Goal: Transaction & Acquisition: Purchase product/service

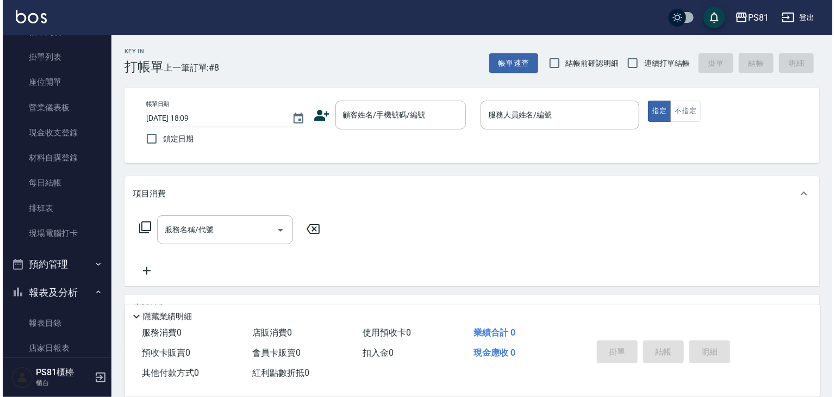
scroll to position [163, 0]
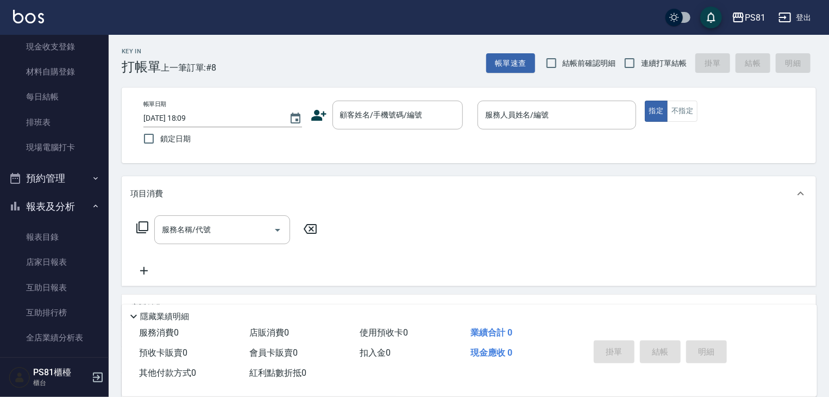
click at [255, 337] on div "店販消費 0" at bounding box center [300, 333] width 110 height 20
click at [49, 123] on link "排班表" at bounding box center [54, 122] width 100 height 25
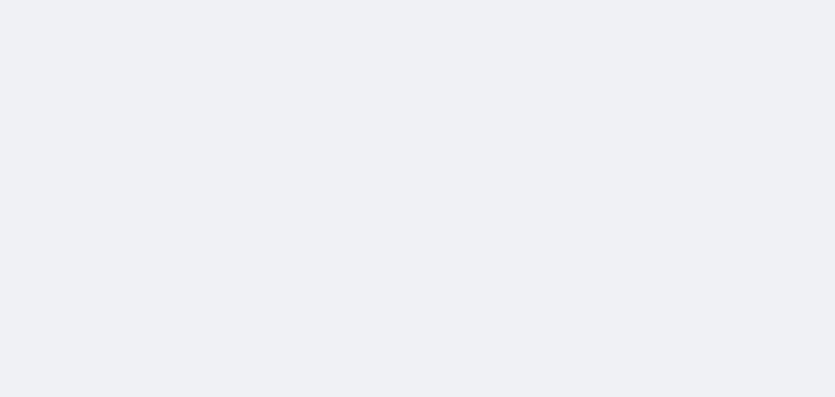
click at [252, 0] on html at bounding box center [417, 0] width 835 height 0
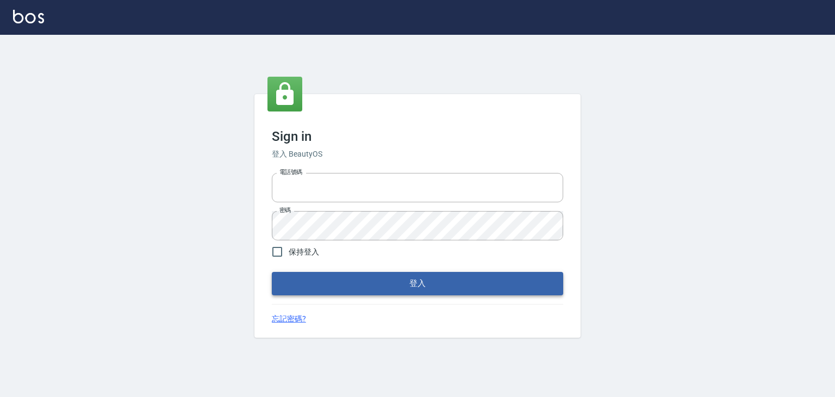
type input "6430581"
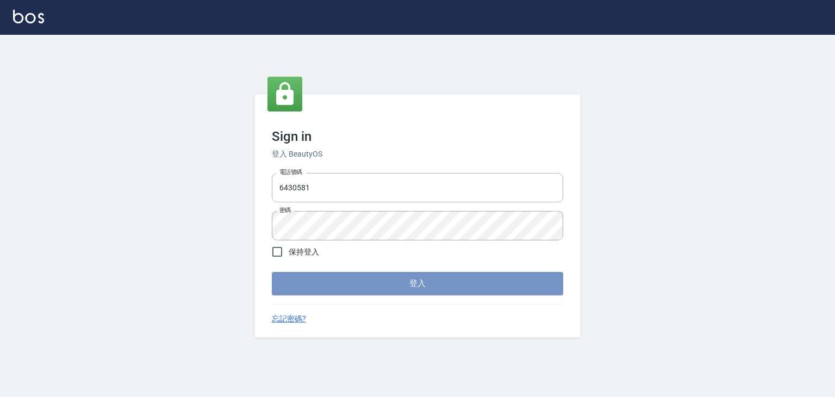
drag, startPoint x: 428, startPoint y: 286, endPoint x: 429, endPoint y: 296, distance: 9.8
click at [428, 293] on button "登入" at bounding box center [417, 283] width 291 height 23
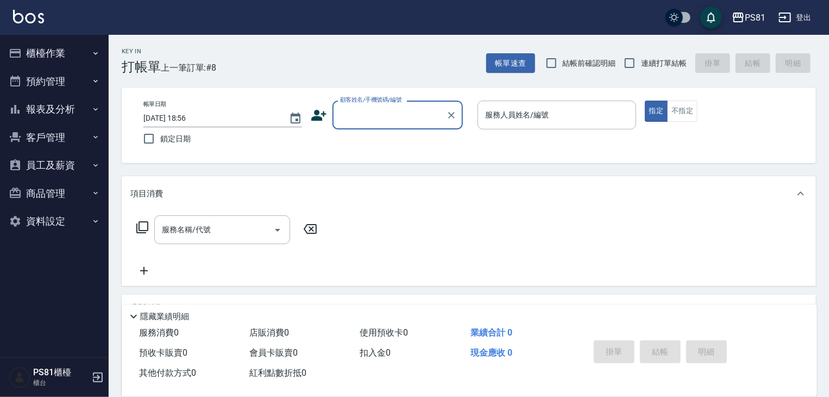
click at [347, 110] on input "顧客姓名/手機號碼/編號" at bounding box center [389, 114] width 104 height 19
drag, startPoint x: 381, startPoint y: 114, endPoint x: 376, endPoint y: 121, distance: 9.3
click at [381, 114] on input "顧客姓名/手機號碼/編號" at bounding box center [389, 114] width 104 height 19
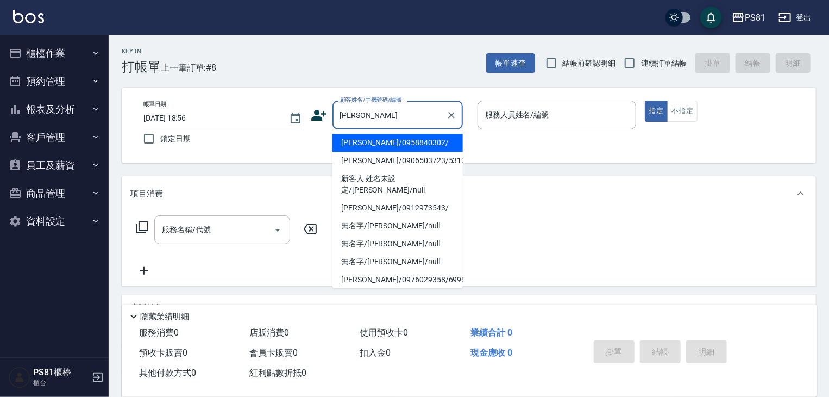
click at [403, 146] on li "[PERSON_NAME]/0958840302/" at bounding box center [398, 143] width 130 height 18
type input "[PERSON_NAME]/0958840302/"
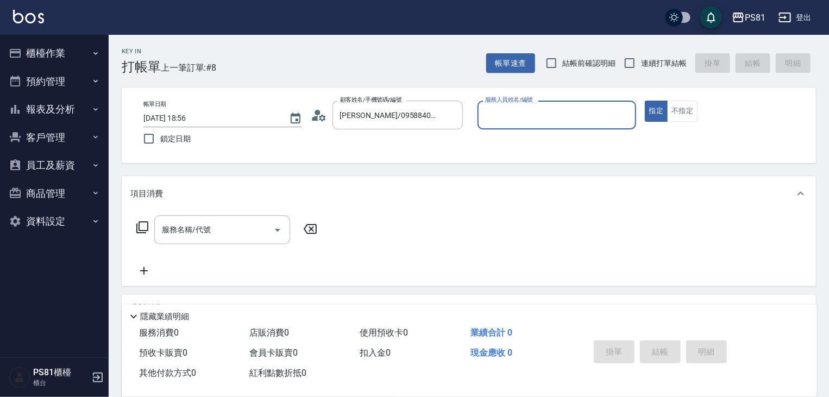
click at [514, 107] on input "服務人員姓名/編號" at bounding box center [557, 114] width 149 height 19
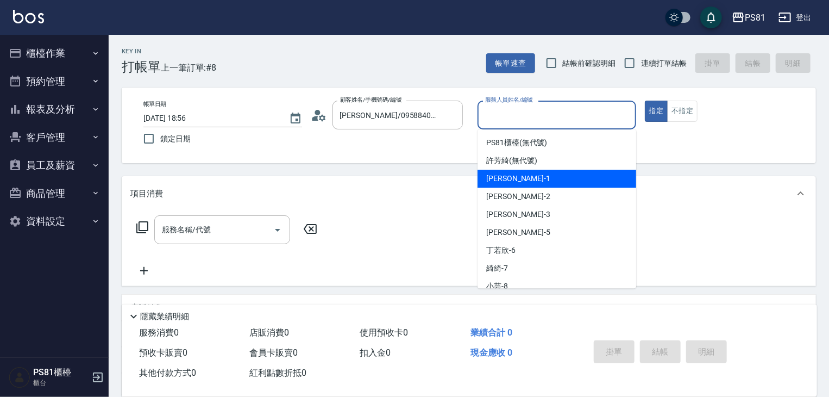
click at [521, 179] on div "[PERSON_NAME] -1" at bounding box center [557, 179] width 159 height 18
type input "[PERSON_NAME]-1"
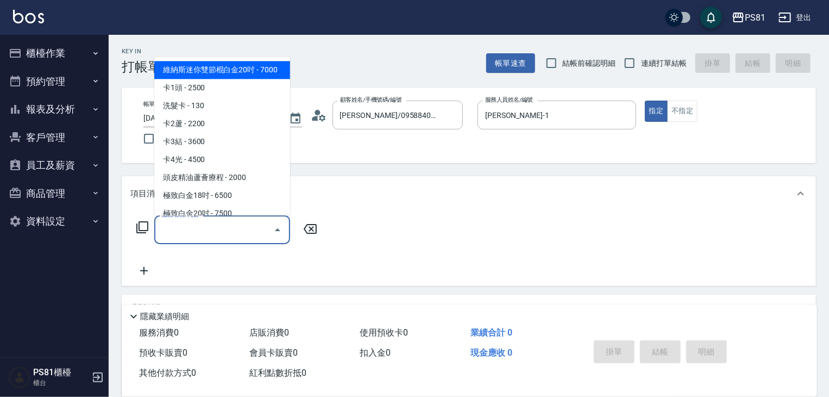
click at [261, 237] on input "服務名稱/代號" at bounding box center [214, 229] width 110 height 19
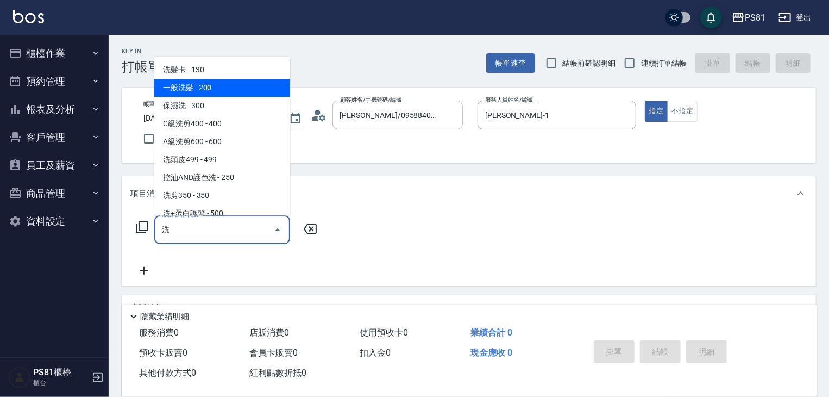
click at [238, 86] on span "一般洗髮 - 200" at bounding box center [222, 88] width 136 height 18
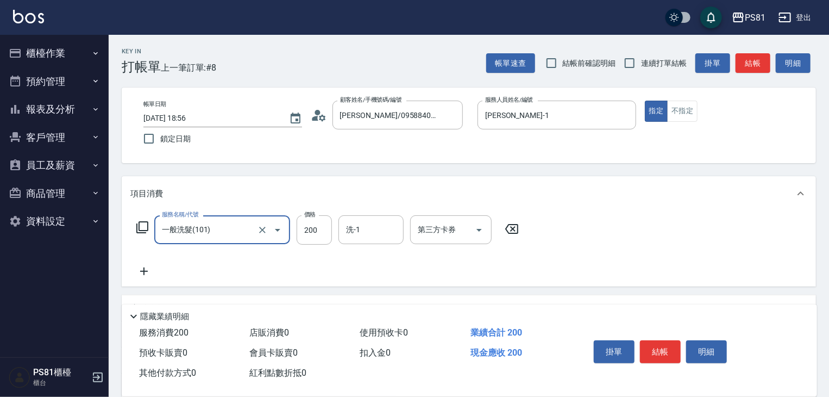
type input "一般洗髮(101)"
click at [145, 271] on icon at bounding box center [144, 271] width 8 height 8
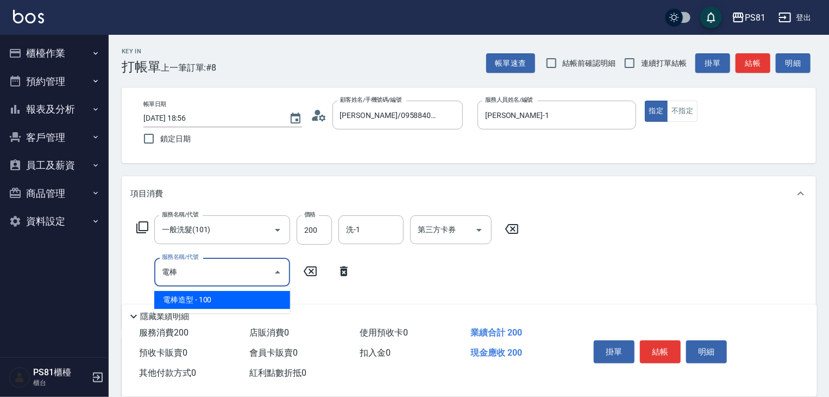
click at [198, 298] on span "電棒造型 - 100" at bounding box center [222, 300] width 136 height 18
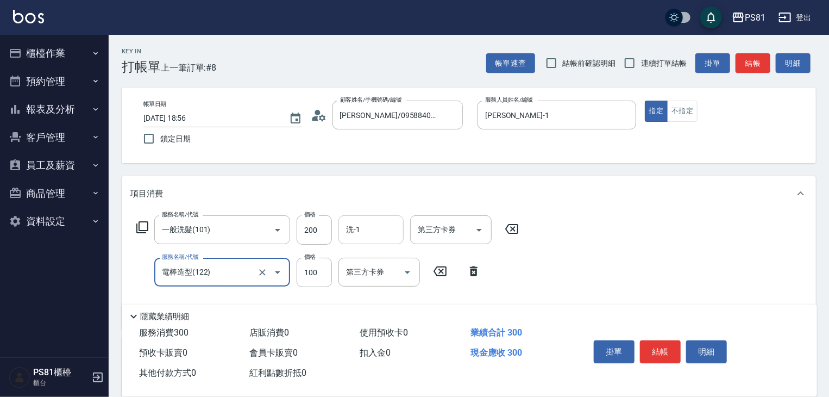
type input "電棒造型(122)"
click at [369, 226] on input "洗-1" at bounding box center [370, 229] width 55 height 19
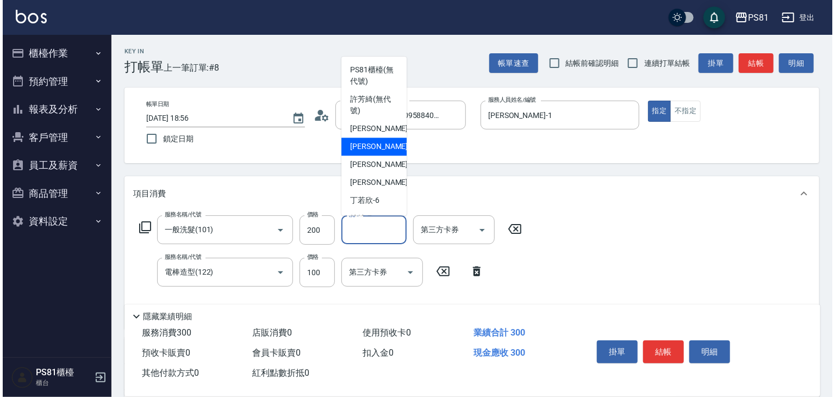
scroll to position [163, 0]
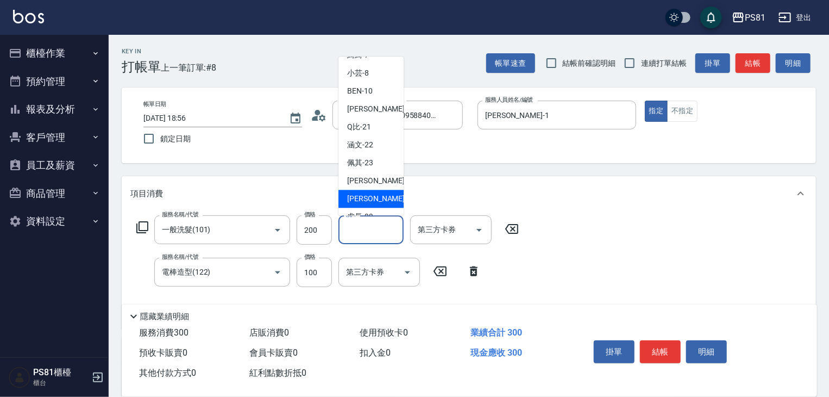
click at [366, 194] on span "[PERSON_NAME] -25" at bounding box center [381, 198] width 68 height 11
type input "妮可-25"
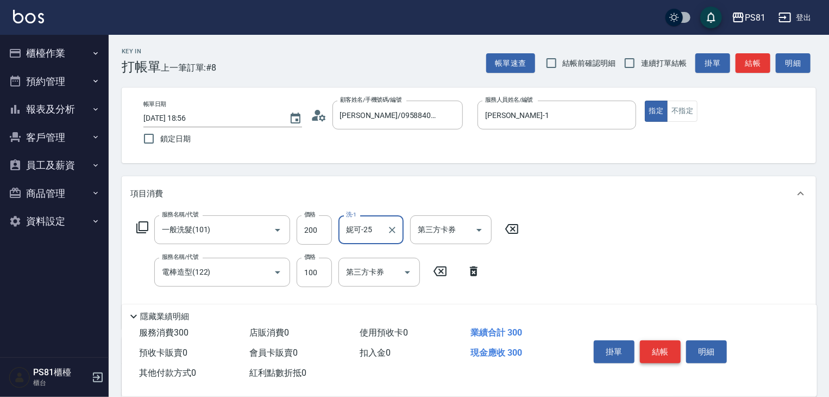
click at [649, 346] on button "結帳" at bounding box center [660, 351] width 41 height 23
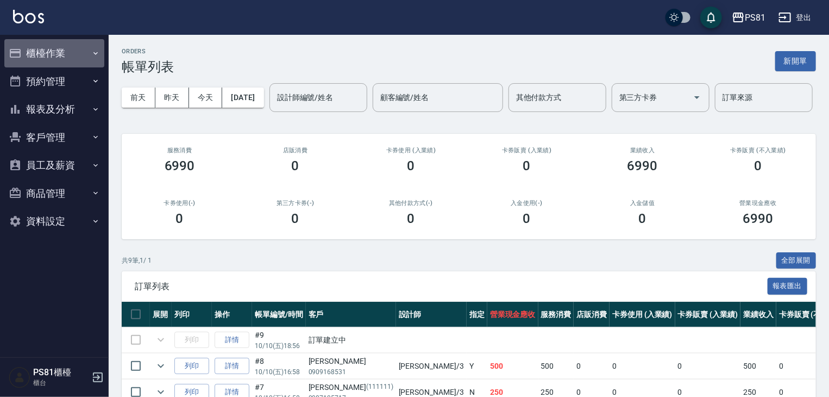
click at [48, 51] on button "櫃檯作業" at bounding box center [54, 53] width 100 height 28
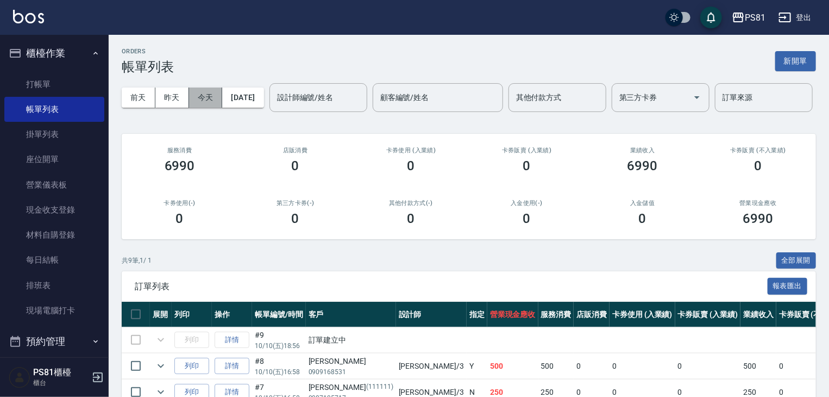
click at [204, 95] on button "今天" at bounding box center [206, 97] width 34 height 20
click at [274, 107] on input "設計師編號/姓名" at bounding box center [318, 97] width 88 height 19
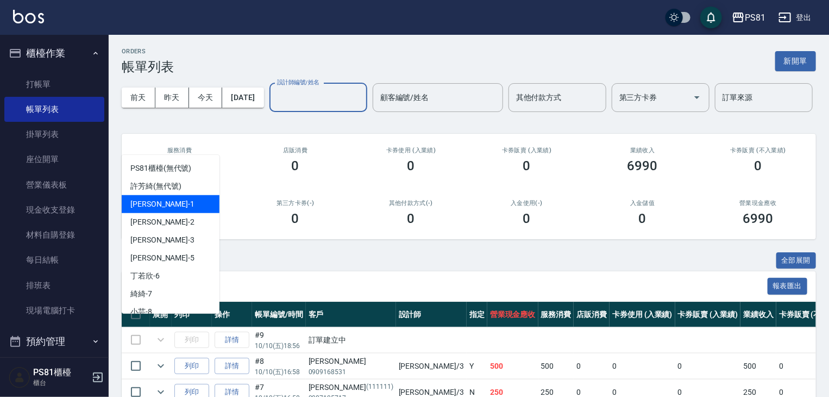
click at [189, 209] on div "[PERSON_NAME] -1" at bounding box center [171, 204] width 98 height 18
type input "[PERSON_NAME]-1"
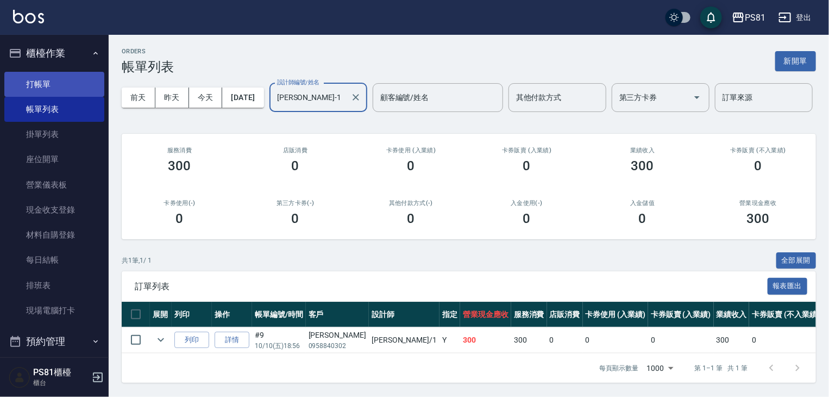
click at [37, 79] on link "打帳單" at bounding box center [54, 84] width 100 height 25
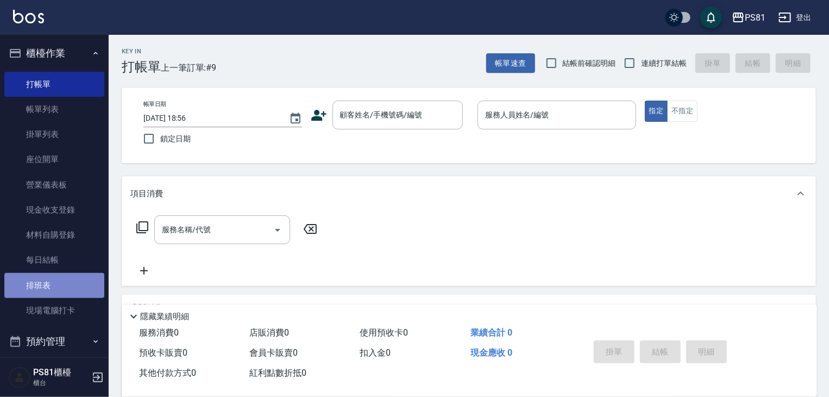
click at [70, 274] on link "排班表" at bounding box center [54, 285] width 100 height 25
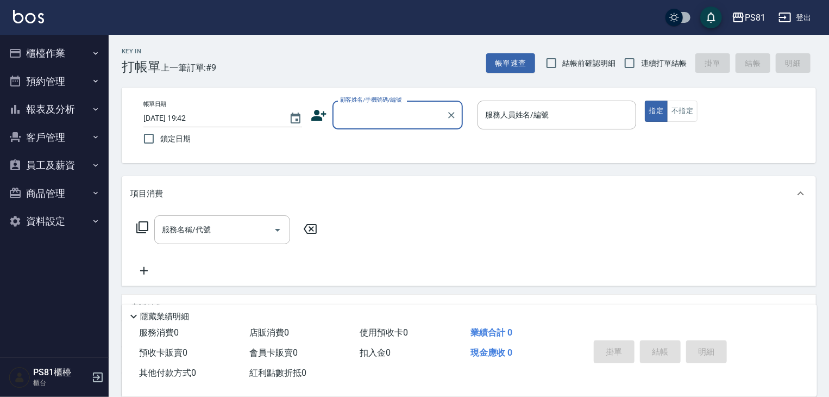
drag, startPoint x: 417, startPoint y: 103, endPoint x: 412, endPoint y: 111, distance: 9.2
click at [415, 105] on div "顧客姓名/手機號碼/編號" at bounding box center [398, 115] width 130 height 29
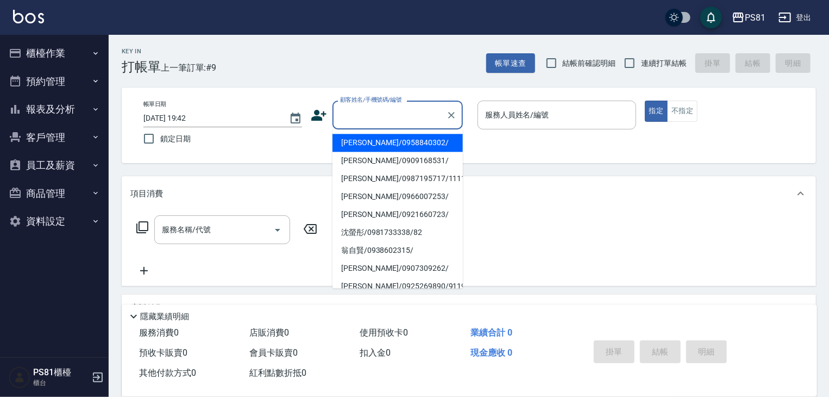
click at [412, 115] on input "顧客姓名/手機號碼/編號" at bounding box center [389, 114] width 104 height 19
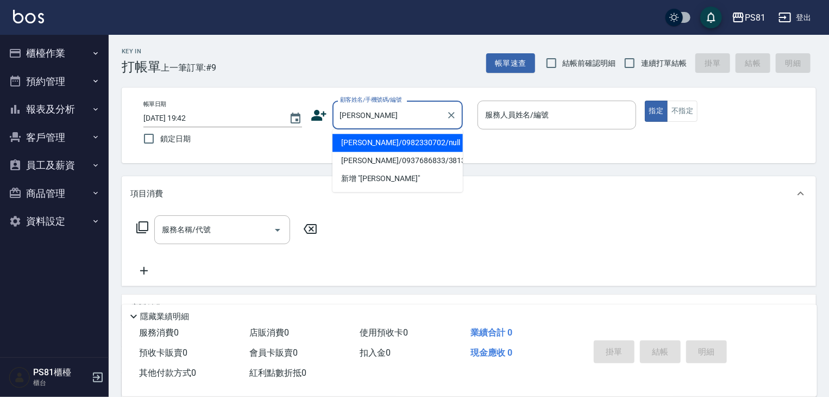
click at [384, 141] on li "蕭郁琪/0982330702/null" at bounding box center [398, 143] width 130 height 18
type input "蕭郁琪/0982330702/null"
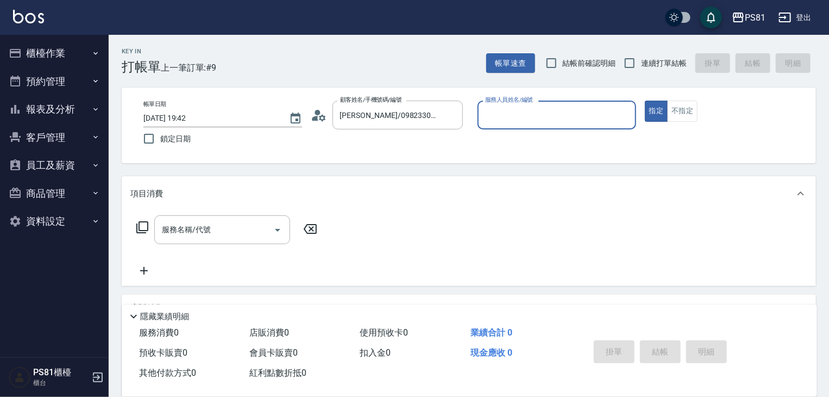
type input "丁若欣-6"
click at [645, 101] on button "指定" at bounding box center [656, 111] width 23 height 21
type button "true"
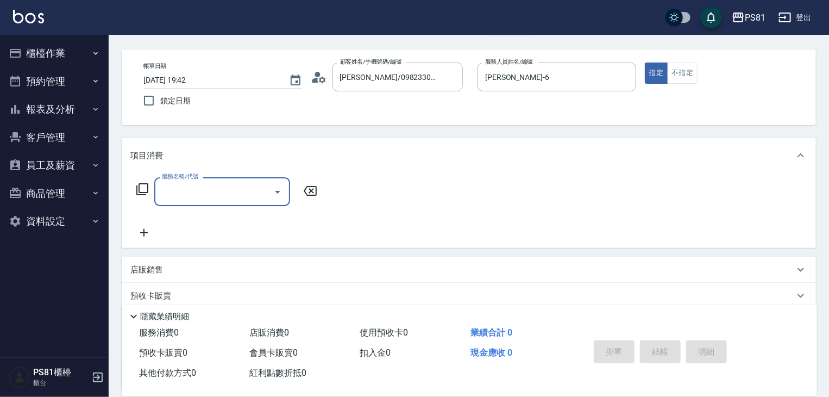
scroll to position [54, 0]
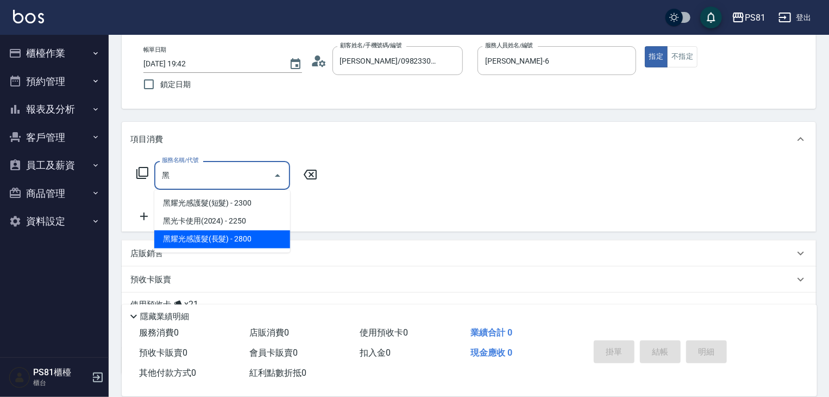
click at [230, 235] on span "黑耀光感護髮(長髮) - 2800" at bounding box center [222, 239] width 136 height 18
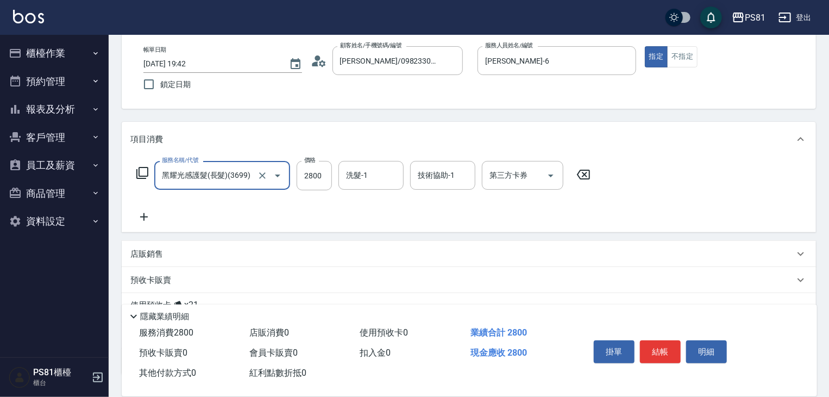
type input "黑耀光感護髮(長髮)(3699)"
type input "2240"
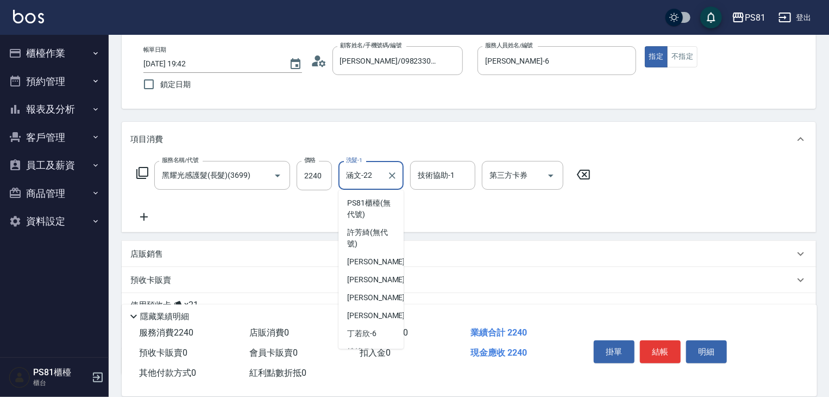
click at [367, 171] on input "涵文-22" at bounding box center [362, 175] width 39 height 19
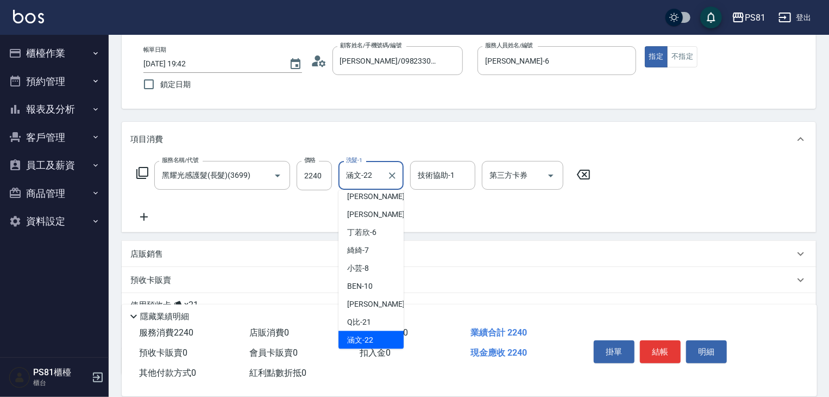
click at [367, 171] on input "涵文-22" at bounding box center [362, 175] width 39 height 19
click at [365, 171] on input "涵文-22" at bounding box center [362, 175] width 39 height 19
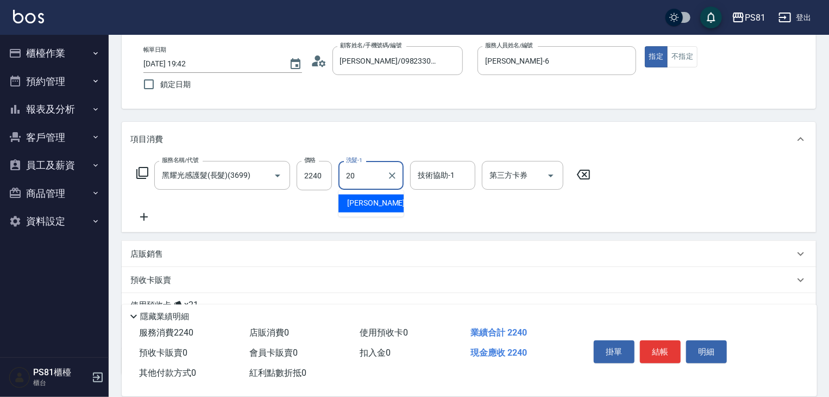
type input "妍妍-20"
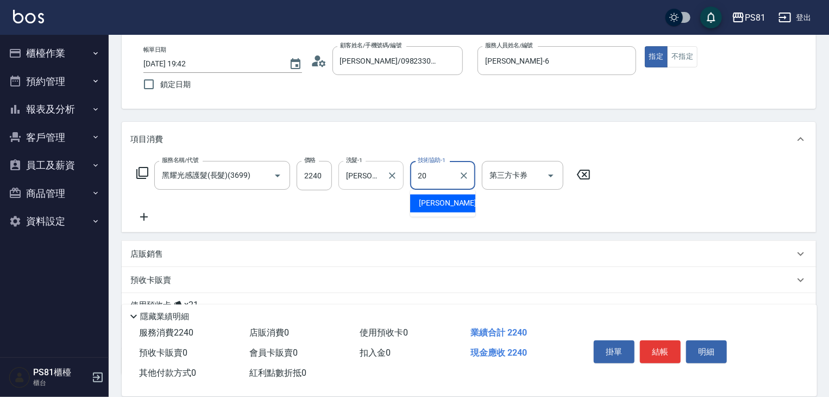
type input "妍妍-20"
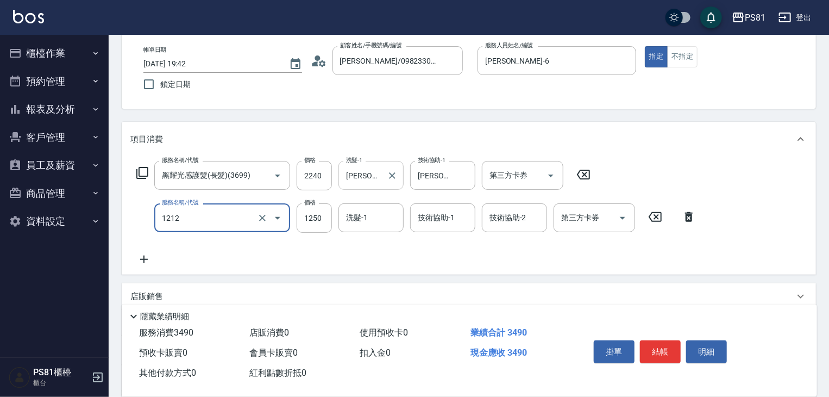
type input "頭皮卡使用(2024)(1212)"
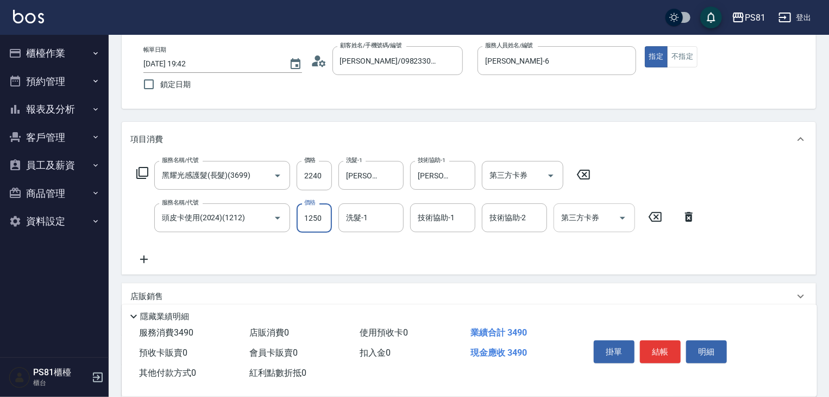
click at [615, 218] on button "Open" at bounding box center [622, 217] width 17 height 17
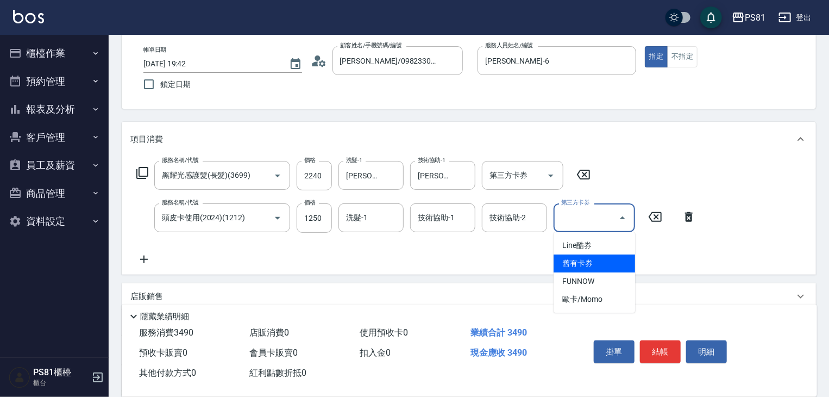
drag, startPoint x: 597, startPoint y: 253, endPoint x: 593, endPoint y: 261, distance: 9.7
click at [593, 261] on ul "Line酷券 舊有卡券 FUNNOW 歐卡/Momo" at bounding box center [595, 272] width 82 height 80
click at [593, 261] on span "舊有卡券" at bounding box center [595, 263] width 82 height 18
type input "舊有卡券"
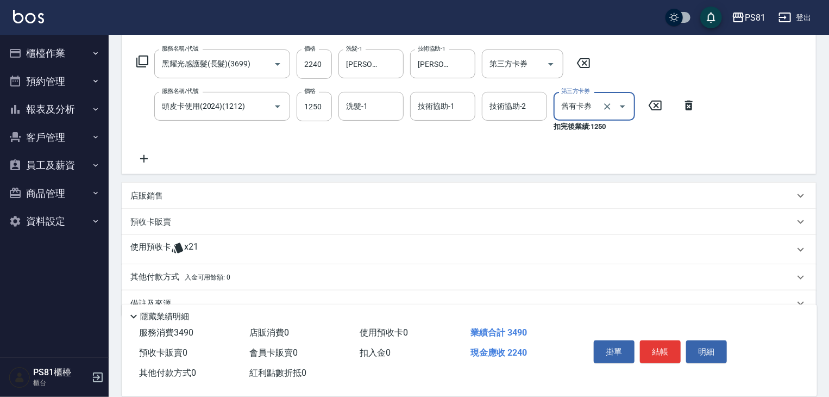
scroll to position [189, 0]
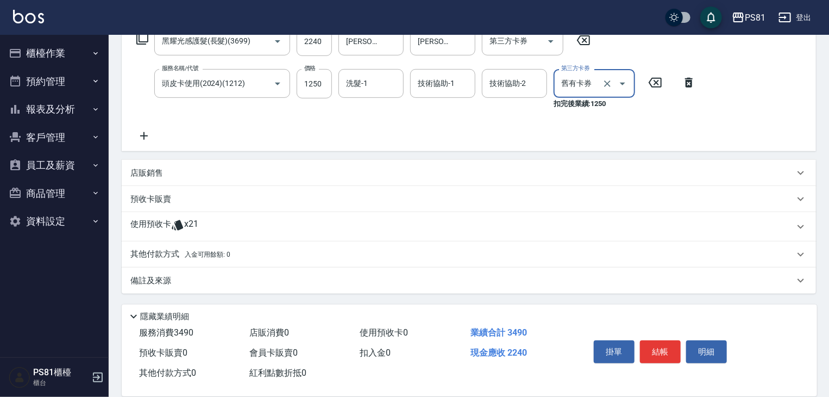
click at [224, 258] on span "入金可用餘額: 0" at bounding box center [208, 255] width 46 height 8
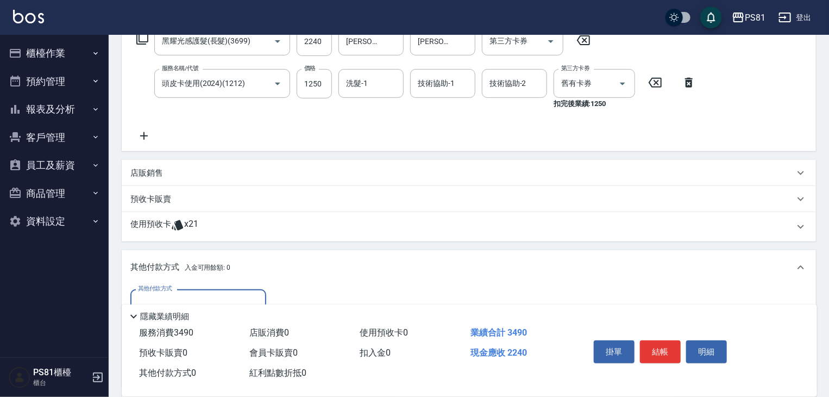
scroll to position [0, 0]
click at [197, 297] on input "其他付款方式" at bounding box center [198, 303] width 126 height 19
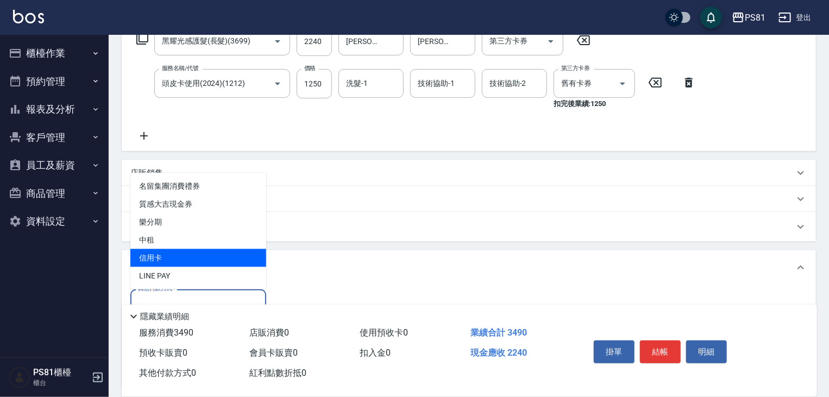
click at [189, 262] on span "信用卡" at bounding box center [198, 258] width 136 height 18
type input "信用卡"
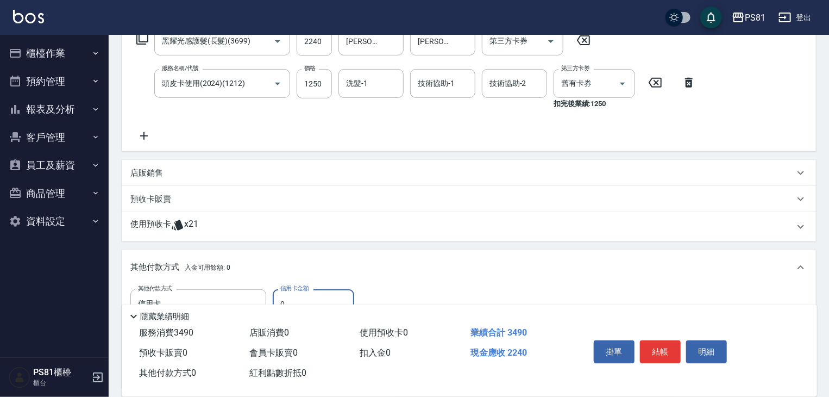
click at [326, 290] on input "0" at bounding box center [314, 303] width 82 height 29
click at [324, 290] on input "0" at bounding box center [314, 303] width 82 height 29
type input "2240"
click at [647, 344] on button "結帳" at bounding box center [660, 351] width 41 height 23
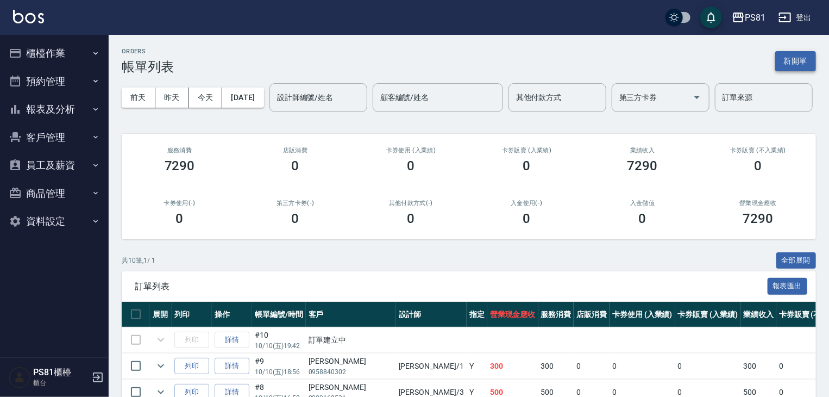
click at [796, 65] on button "新開單" at bounding box center [795, 61] width 41 height 20
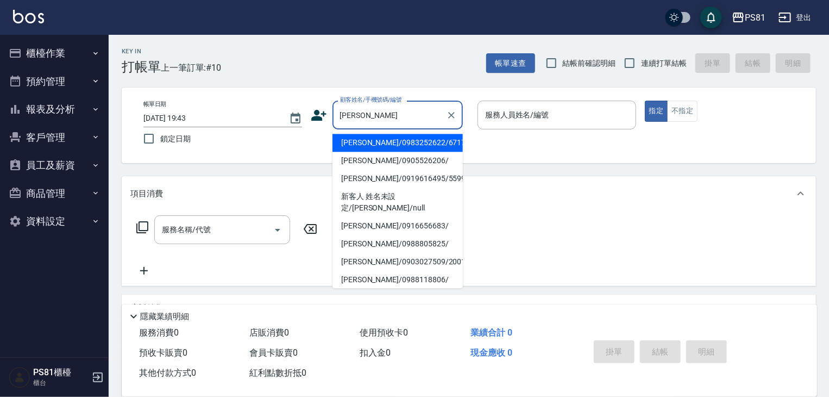
click at [405, 142] on li "蔡佳芳/0983252622/6717" at bounding box center [398, 143] width 130 height 18
type input "蔡佳芳/0983252622/6717"
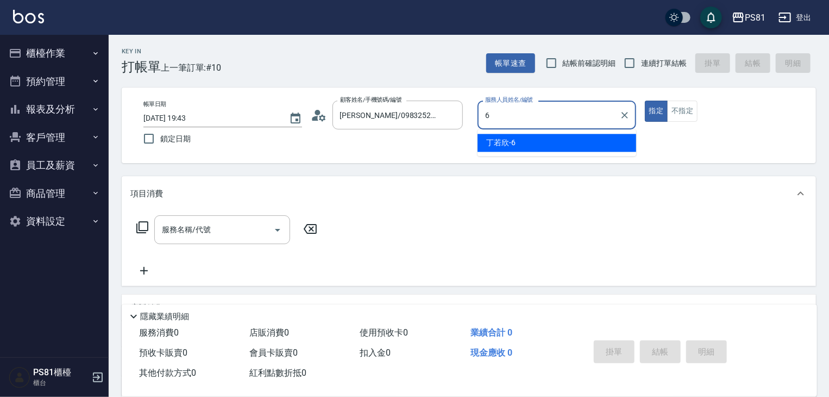
type input "丁若欣-6"
type button "true"
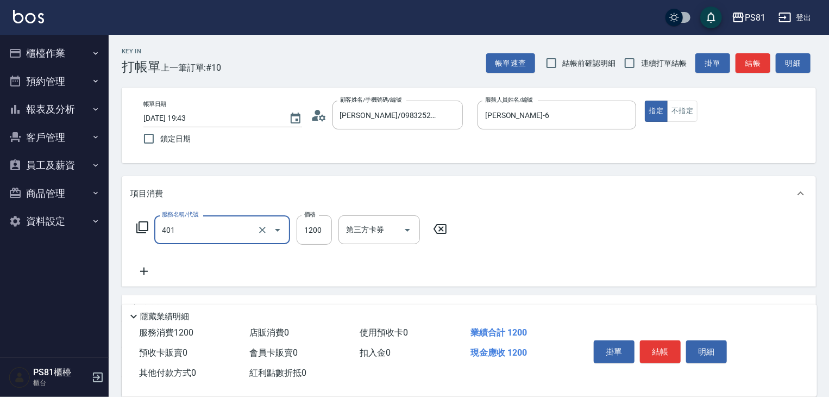
type input "基本染髮(401)"
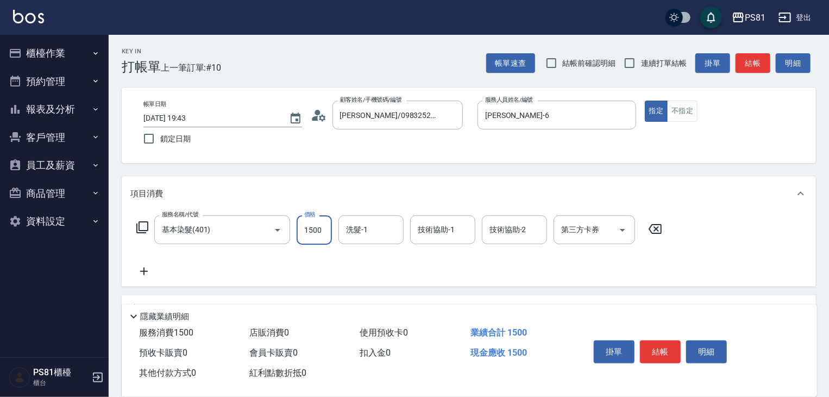
type input "1500"
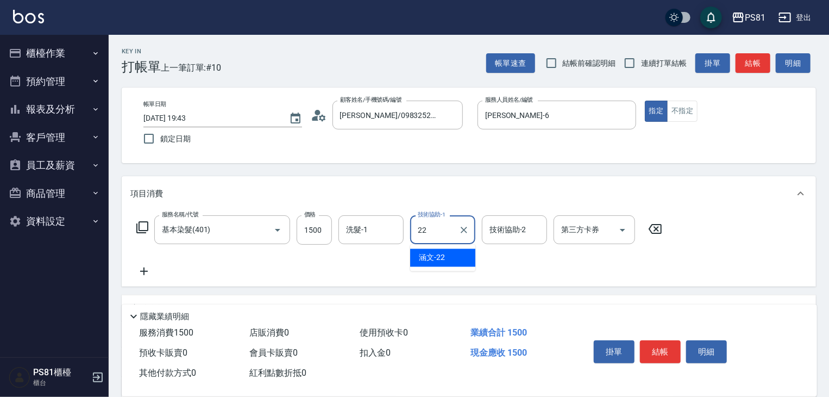
type input "涵文-22"
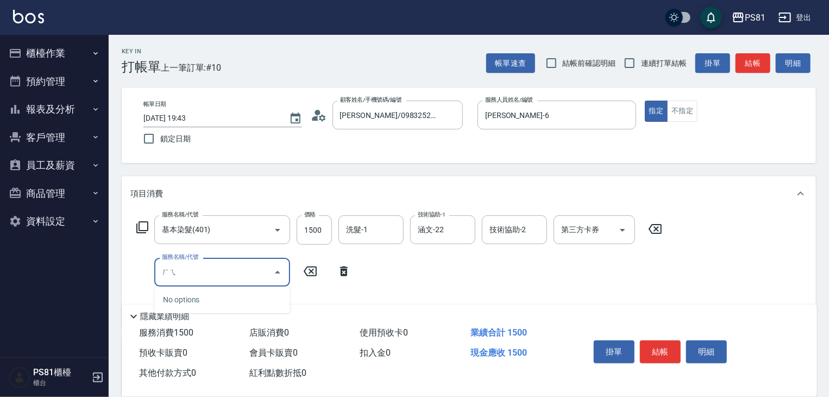
type input "ㄏ"
type input "洗髮卡(001)"
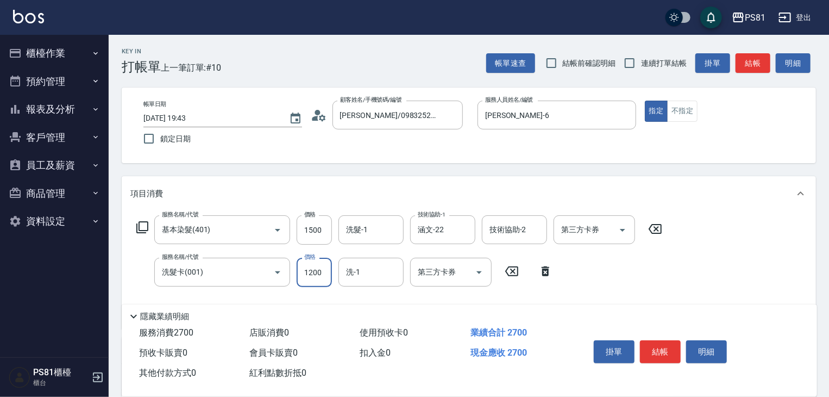
type input "1200"
type input "涵文-22"
click at [622, 233] on icon "Open" at bounding box center [622, 229] width 13 height 13
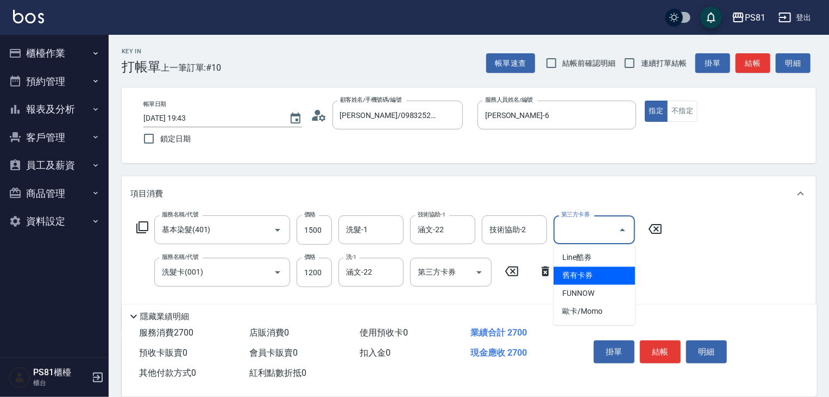
drag, startPoint x: 587, startPoint y: 276, endPoint x: 525, endPoint y: 258, distance: 64.5
click at [587, 276] on span "舊有卡券" at bounding box center [595, 276] width 82 height 18
type input "舊有卡券"
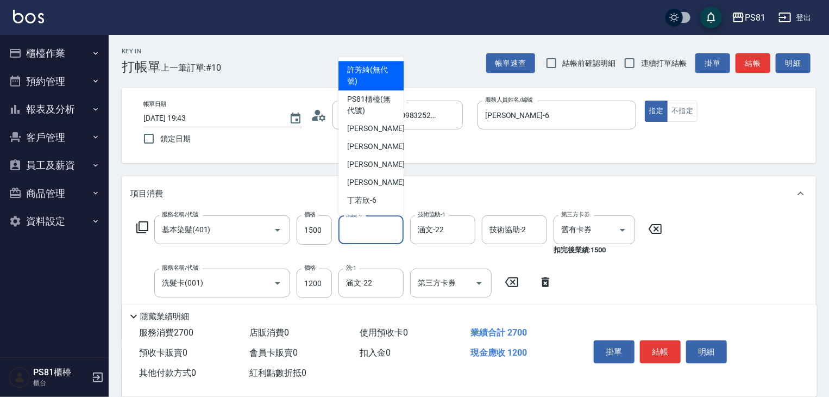
click at [378, 227] on input "洗髮-1" at bounding box center [370, 229] width 55 height 19
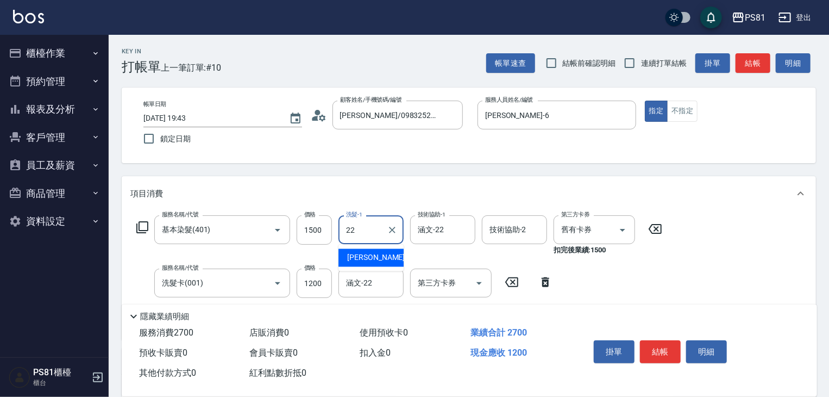
type input "涵文-22"
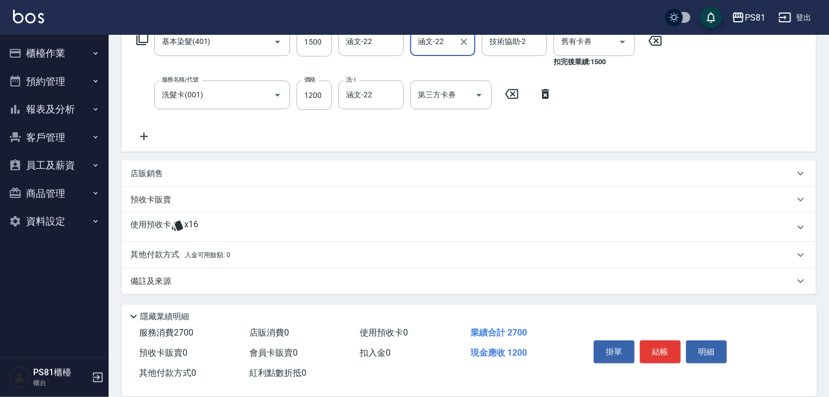
scroll to position [189, 0]
click at [146, 136] on icon at bounding box center [144, 136] width 8 height 8
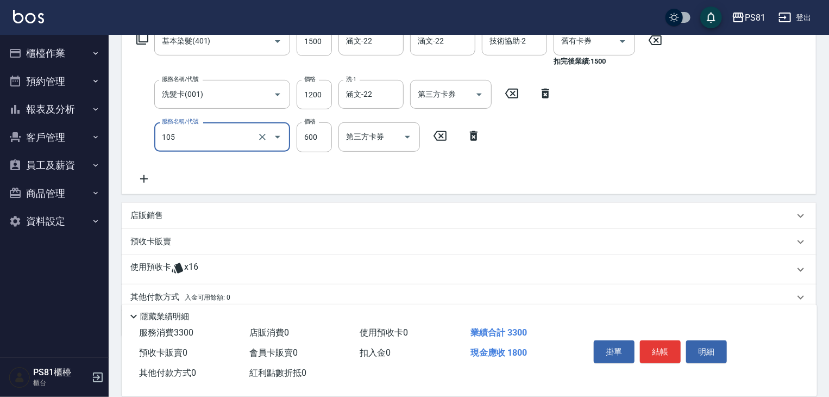
type input "A級洗剪600(105)"
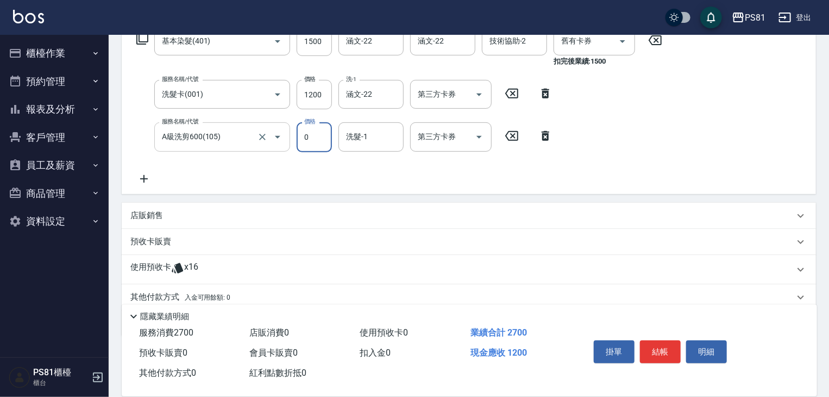
type input "0"
click at [245, 142] on input "A級洗剪600(105)" at bounding box center [207, 136] width 96 height 19
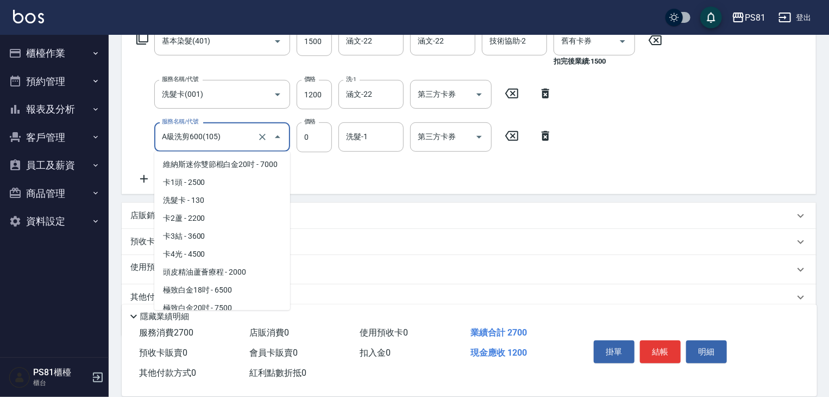
click at [245, 142] on input "A級洗剪600(105)" at bounding box center [207, 136] width 96 height 19
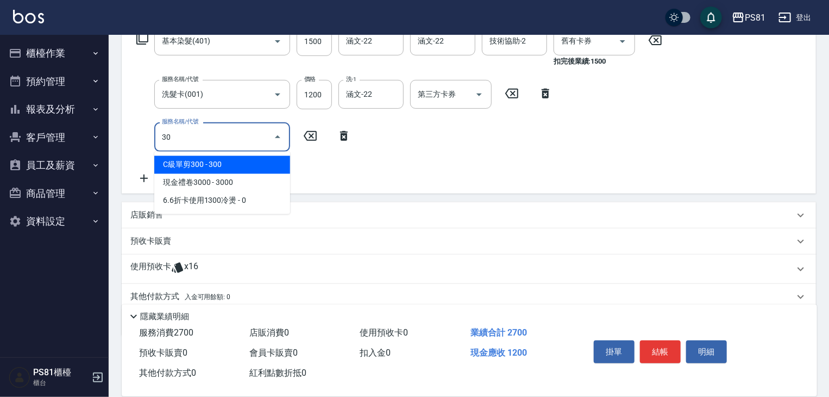
scroll to position [0, 0]
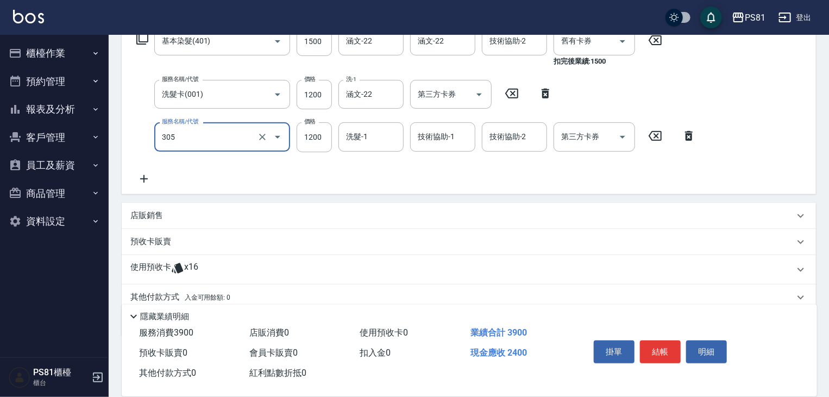
type input "基本離子燙(305)"
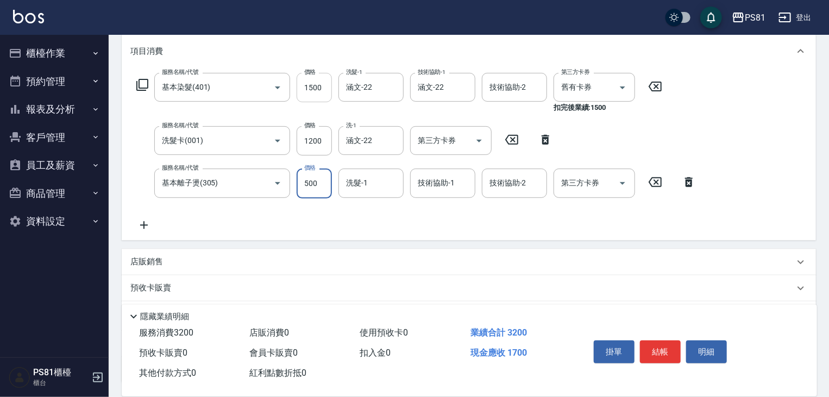
scroll to position [80, 0]
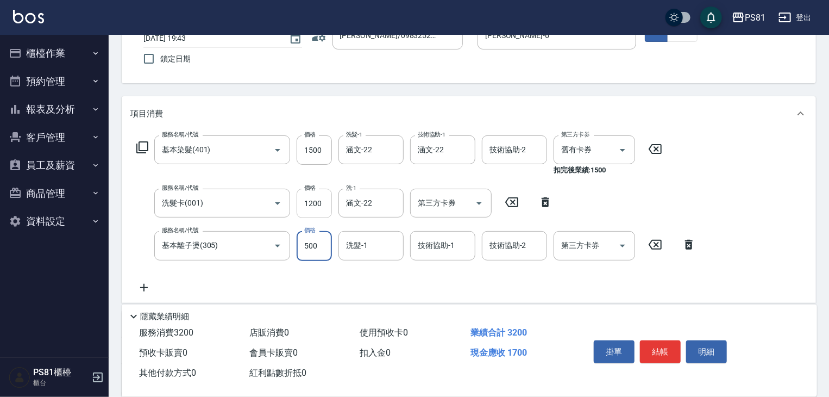
type input "500"
click at [306, 204] on input "1200" at bounding box center [314, 203] width 35 height 29
click at [483, 207] on icon "Open" at bounding box center [479, 203] width 13 height 13
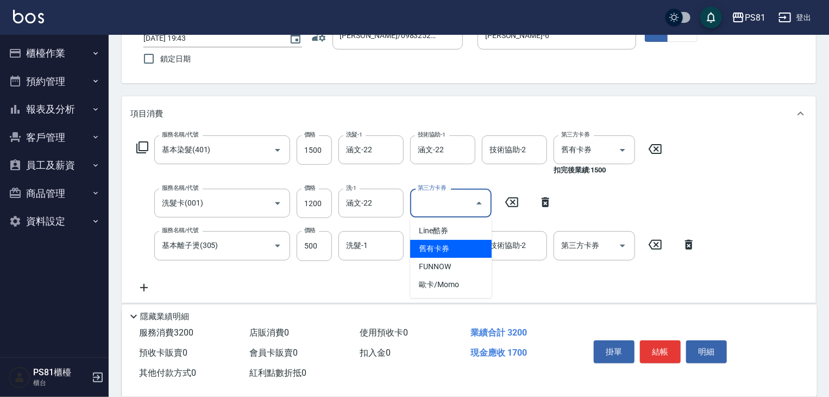
click at [467, 247] on span "舊有卡券" at bounding box center [451, 249] width 82 height 18
type input "舊有卡券"
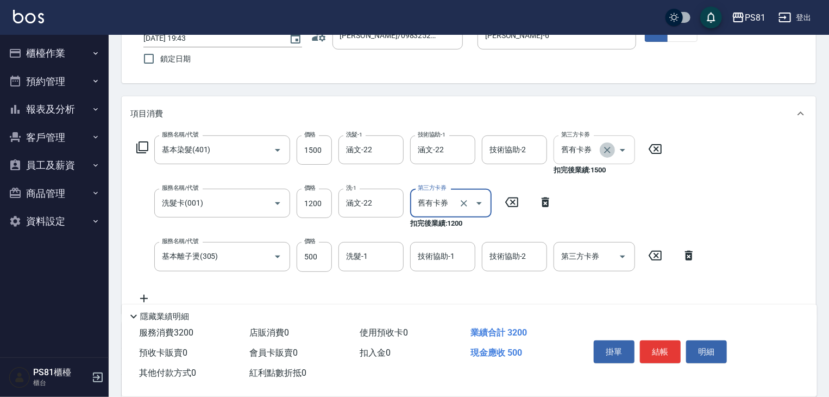
click at [607, 149] on icon "Clear" at bounding box center [607, 150] width 7 height 7
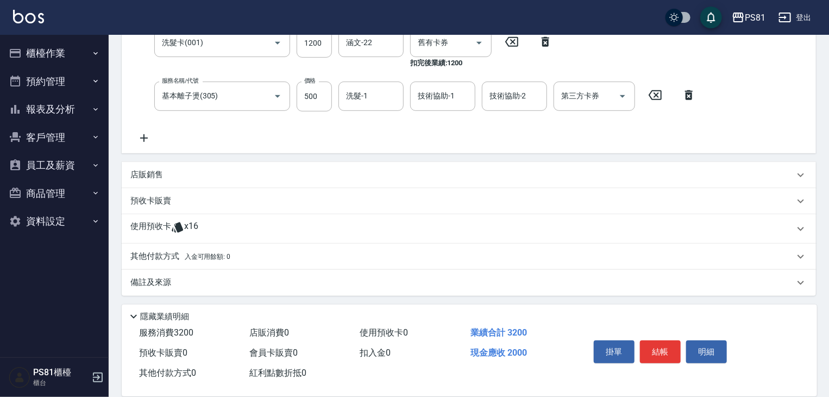
scroll to position [231, 0]
drag, startPoint x: 219, startPoint y: 253, endPoint x: 200, endPoint y: 278, distance: 31.4
click at [219, 253] on span "入金可用餘額: 0" at bounding box center [208, 255] width 46 height 8
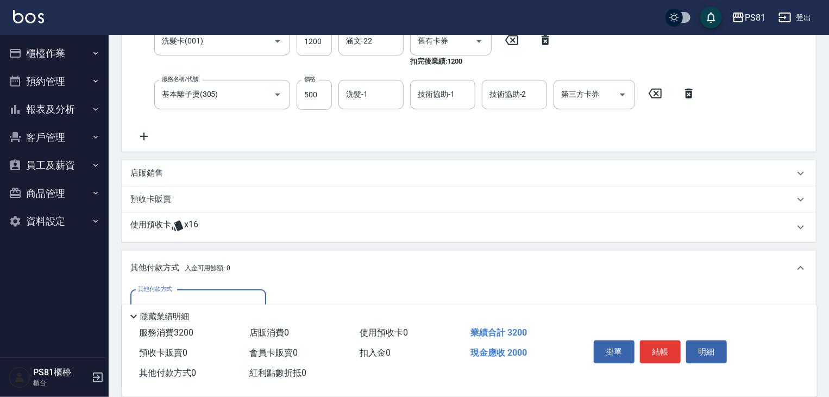
scroll to position [0, 0]
click at [172, 295] on input "其他付款方式" at bounding box center [198, 304] width 126 height 19
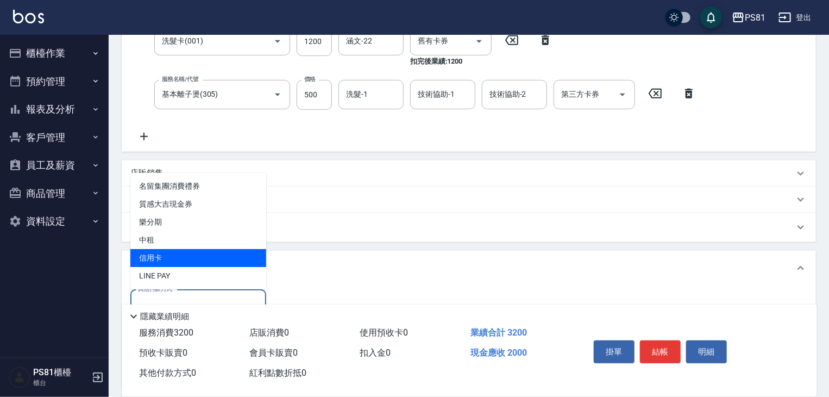
click at [168, 252] on span "信用卡" at bounding box center [198, 258] width 136 height 18
type input "信用卡"
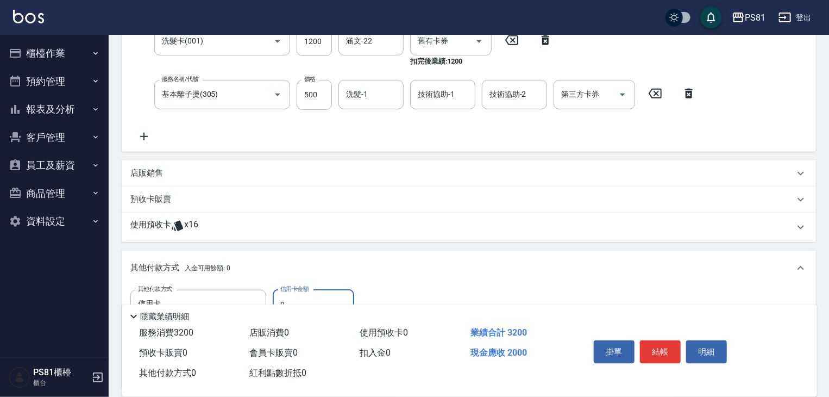
click at [302, 297] on input "0" at bounding box center [314, 304] width 82 height 29
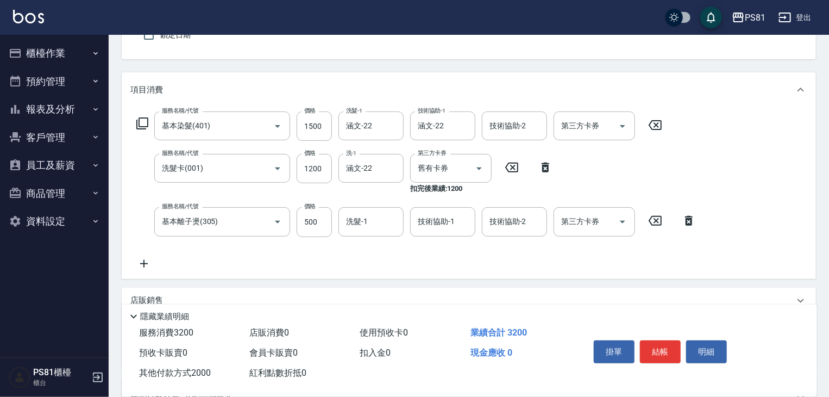
scroll to position [122, 0]
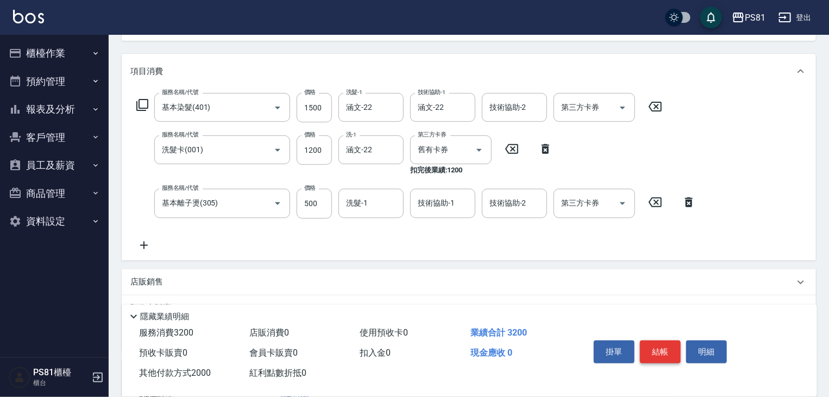
type input "2000"
click at [662, 351] on button "結帳" at bounding box center [660, 351] width 41 height 23
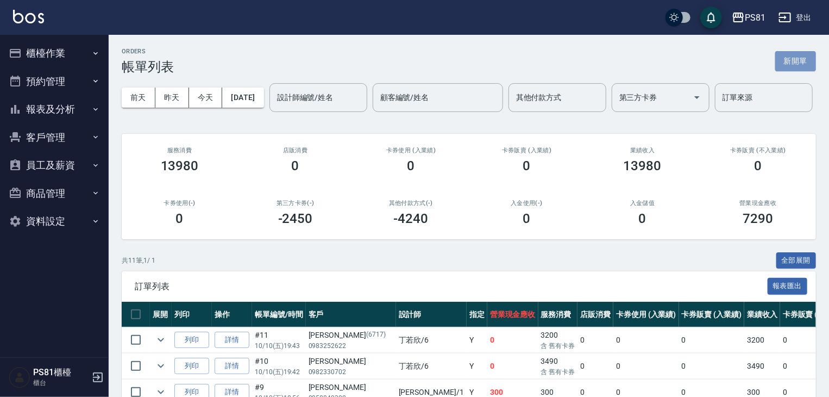
drag, startPoint x: 808, startPoint y: 61, endPoint x: 800, endPoint y: 65, distance: 8.5
click at [807, 61] on button "新開單" at bounding box center [795, 61] width 41 height 20
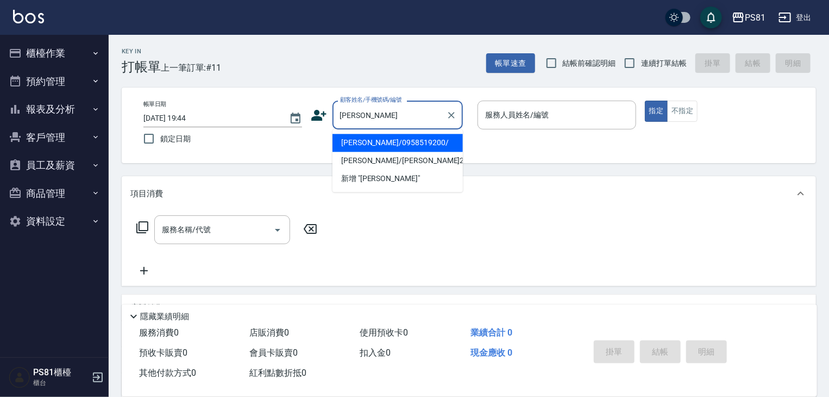
click at [404, 150] on li "陳忠義/0958519200/" at bounding box center [398, 143] width 130 height 18
type input "陳忠義/0958519200/"
type input "丁若欣-6"
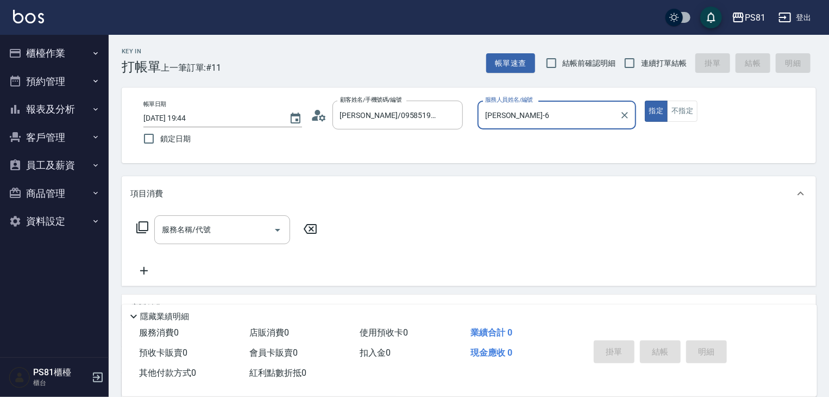
click at [645, 101] on button "指定" at bounding box center [656, 111] width 23 height 21
type button "true"
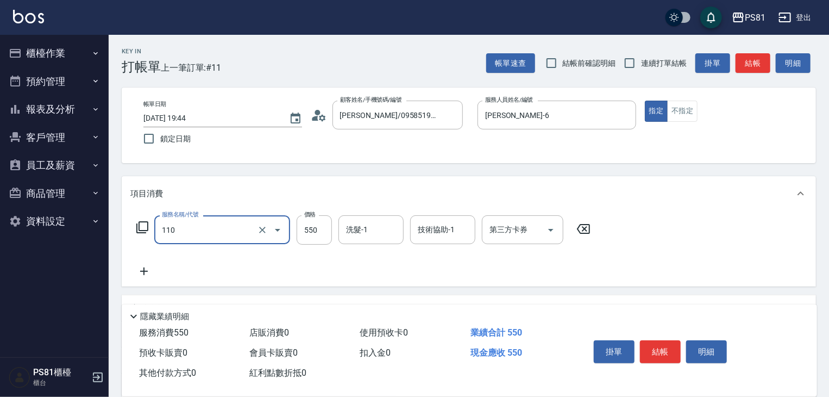
type input "去角質(抗油)(110)"
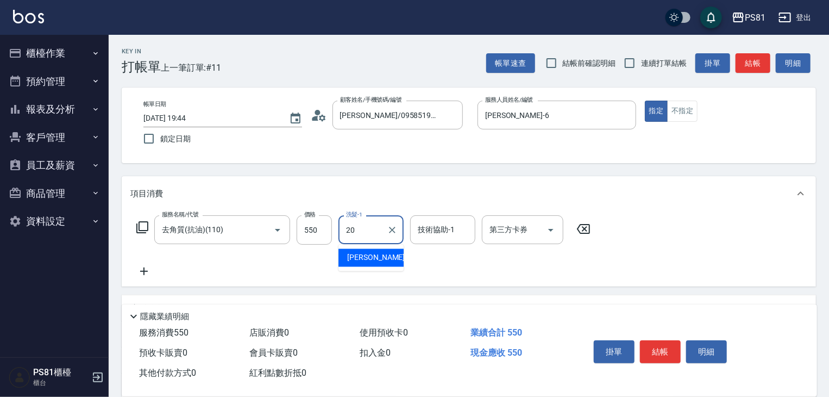
type input "妍妍-20"
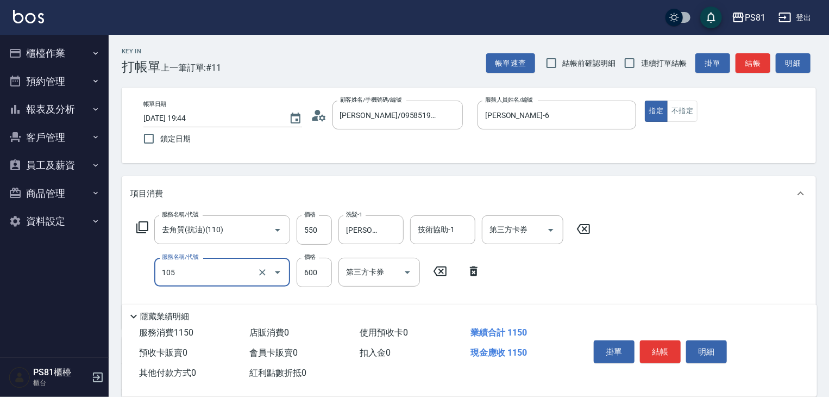
type input "A級洗剪600(105)"
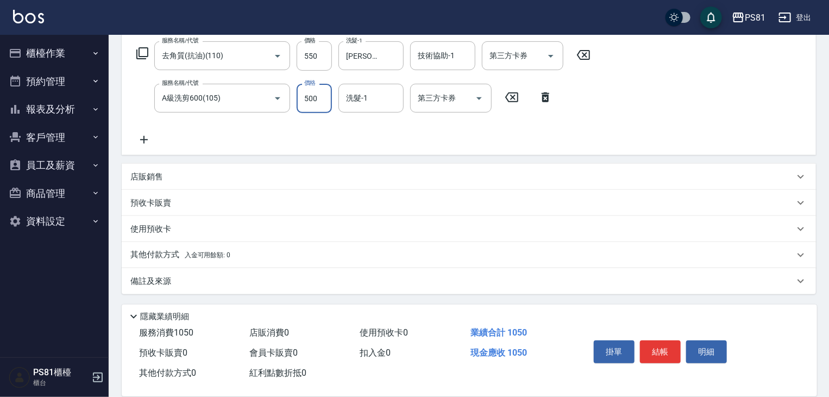
scroll to position [174, 0]
type input "500"
click at [195, 258] on span "入金可用餘額: 0" at bounding box center [208, 255] width 46 height 8
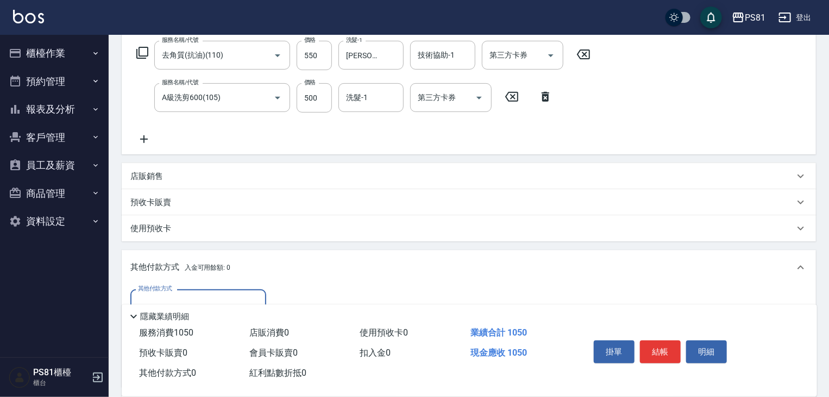
scroll to position [0, 0]
click at [176, 298] on input "其他付款方式" at bounding box center [198, 303] width 126 height 19
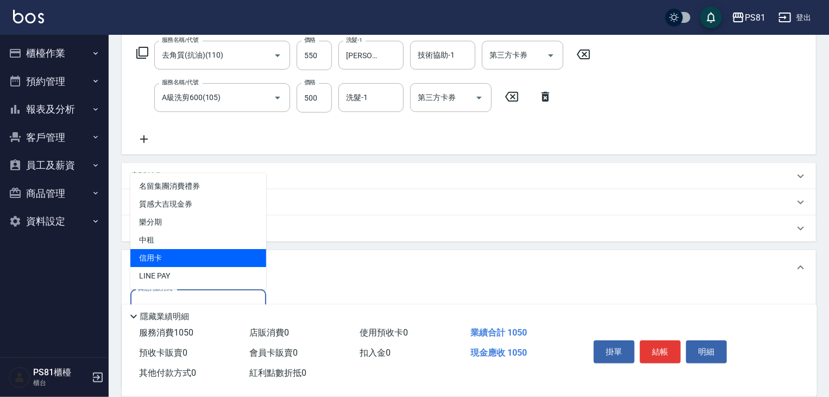
drag, startPoint x: 178, startPoint y: 267, endPoint x: 183, endPoint y: 263, distance: 5.8
click at [183, 263] on ul "名留集團消費禮券 質感大吉現金券 樂分期 中租 信用卡 LINE PAY" at bounding box center [198, 231] width 136 height 116
click at [183, 263] on span "信用卡" at bounding box center [198, 258] width 136 height 18
type input "信用卡"
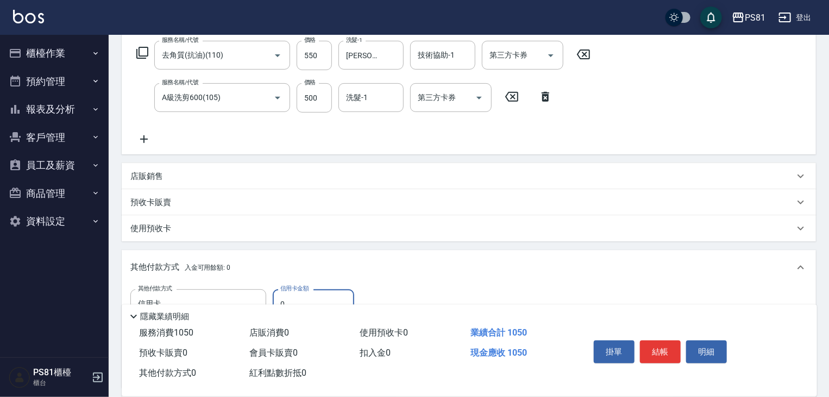
click at [310, 304] on div "隱藏業績明細" at bounding box center [470, 313] width 696 height 18
click at [312, 298] on input "0" at bounding box center [314, 303] width 82 height 29
click at [313, 298] on input "0" at bounding box center [314, 303] width 82 height 29
type input "1050"
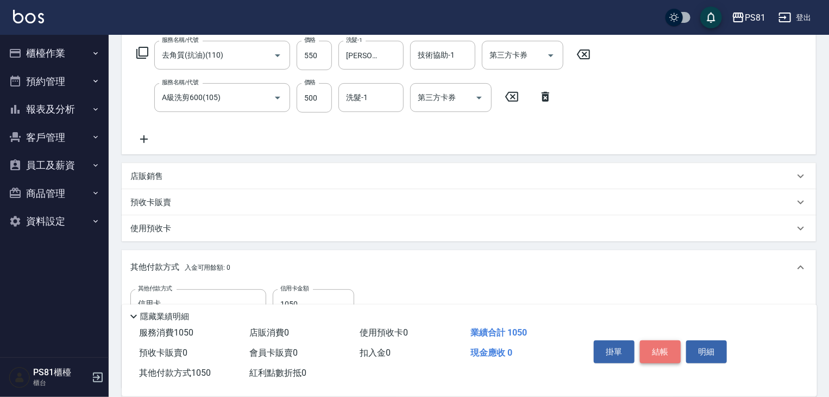
click at [672, 345] on button "結帳" at bounding box center [660, 351] width 41 height 23
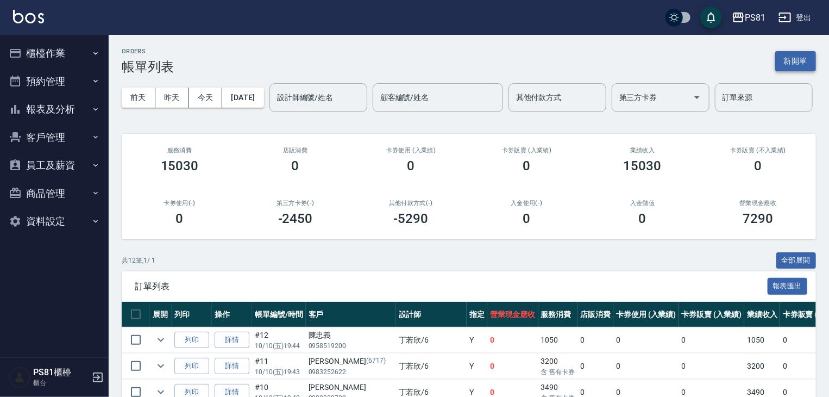
click at [789, 66] on button "新開單" at bounding box center [795, 61] width 41 height 20
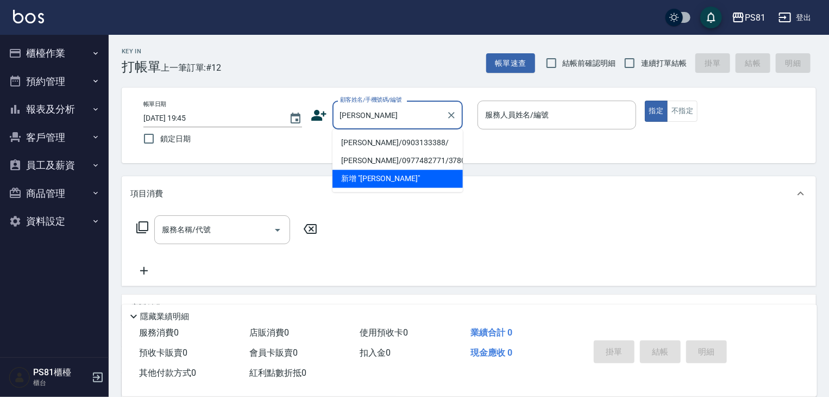
click at [366, 139] on li "鄭智仁/0903133388/" at bounding box center [398, 143] width 130 height 18
type input "鄭智仁/0903133388/"
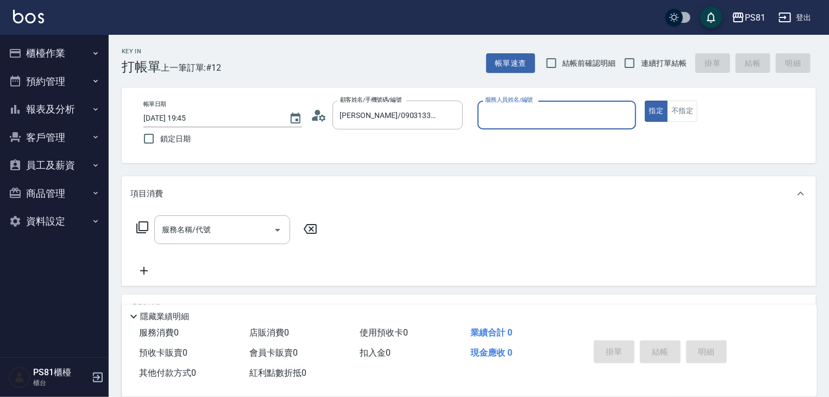
type input "丁若欣-6"
click at [645, 101] on button "指定" at bounding box center [656, 111] width 23 height 21
type button "true"
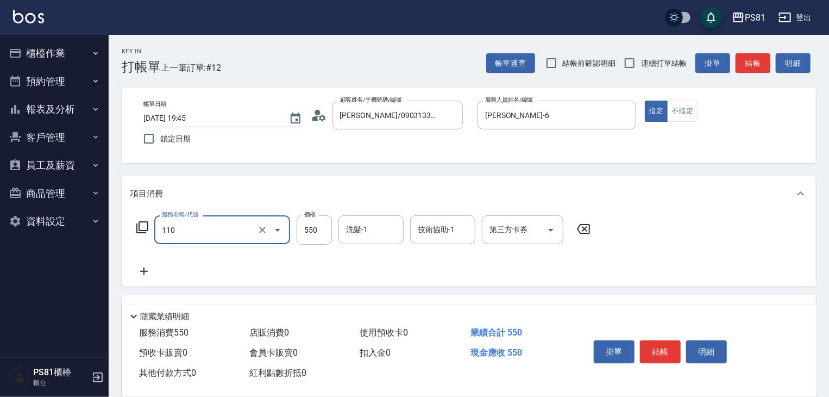
type input "去角質(抗油)(110)"
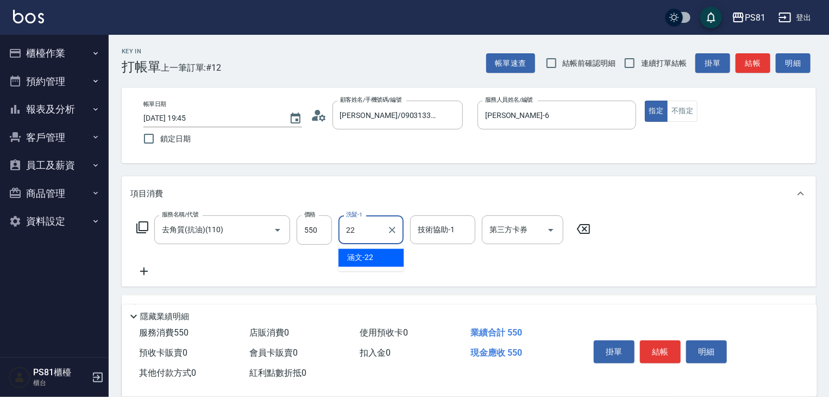
type input "涵文-22"
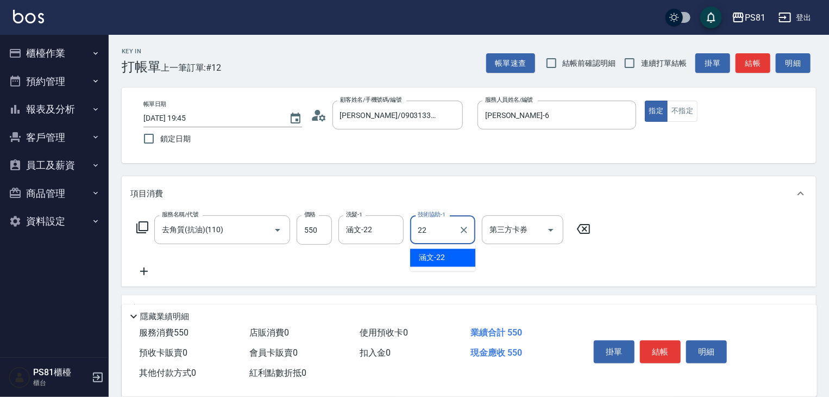
type input "涵文-22"
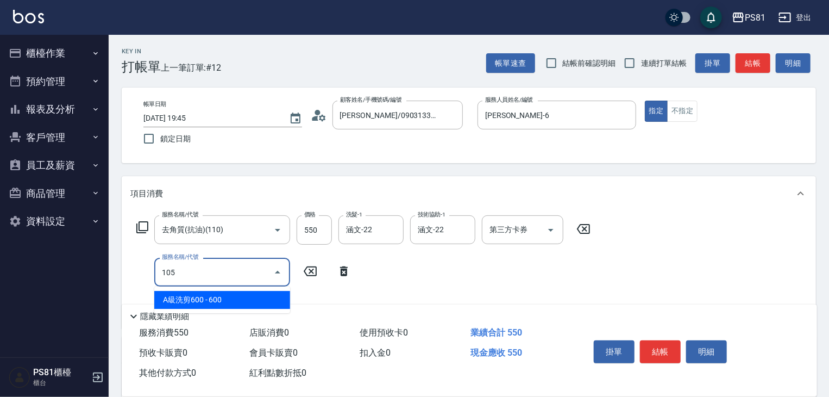
type input "A級洗剪600(105)"
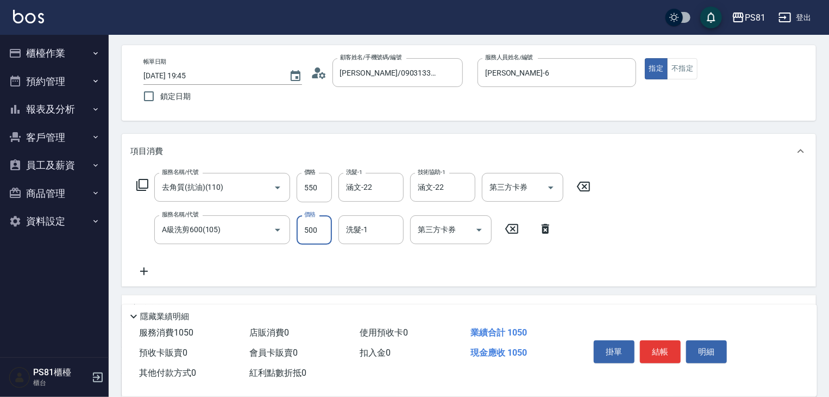
scroll to position [109, 0]
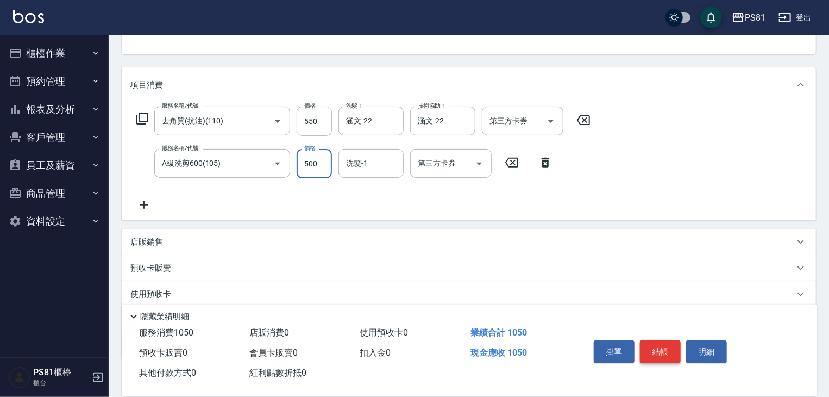
type input "500"
drag, startPoint x: 663, startPoint y: 344, endPoint x: 669, endPoint y: 331, distance: 14.6
click at [661, 341] on button "結帳" at bounding box center [660, 351] width 41 height 23
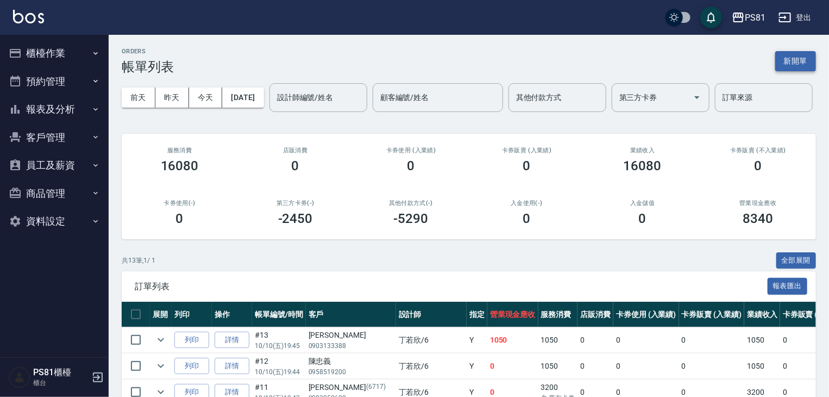
click at [801, 55] on button "新開單" at bounding box center [795, 61] width 41 height 20
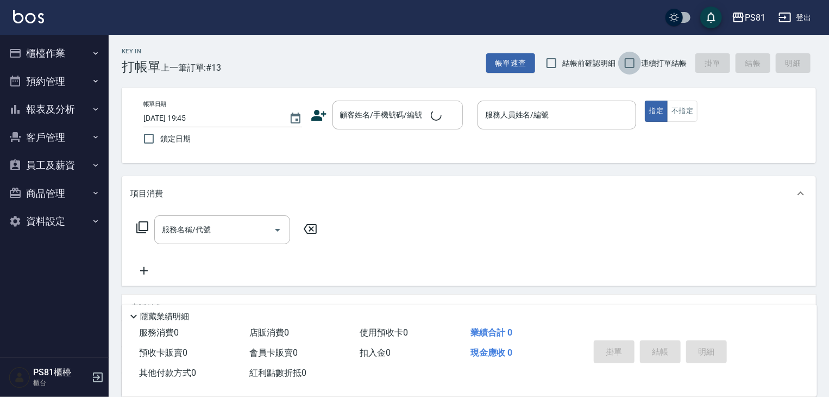
drag, startPoint x: 637, startPoint y: 68, endPoint x: 624, endPoint y: 67, distance: 13.1
click at [634, 68] on input "連續打單結帳" at bounding box center [629, 63] width 23 height 23
checkbox input "true"
click at [405, 116] on input "顧客姓名/手機號碼/編號" at bounding box center [389, 114] width 104 height 19
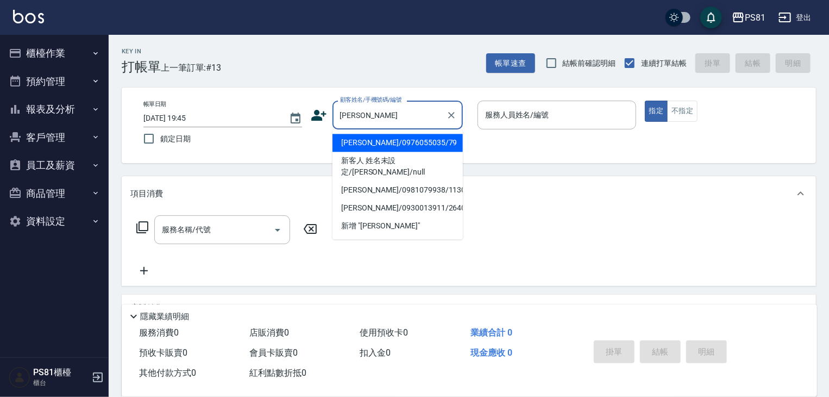
click at [386, 142] on li "黃瑜萍/0976055035/79" at bounding box center [398, 143] width 130 height 18
type input "黃瑜萍/0976055035/79"
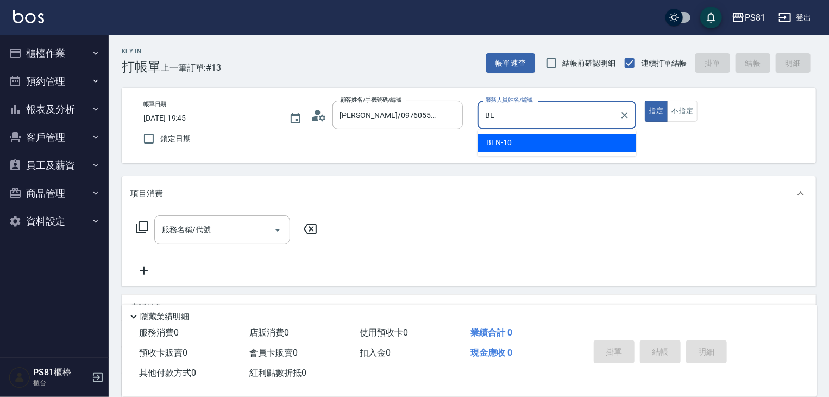
type input "B"
type input "丁若欣-6"
type button "true"
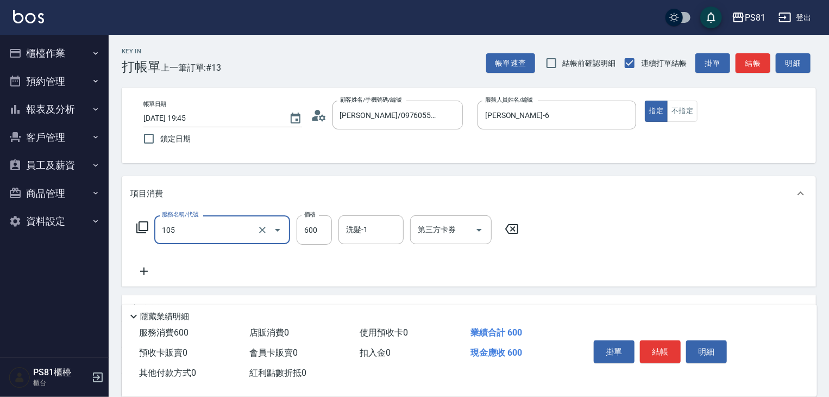
type input "A級洗剪600(105)"
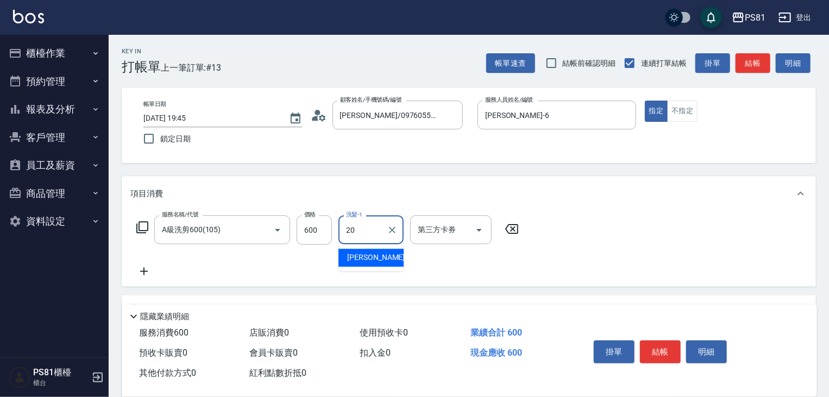
type input "妍妍-20"
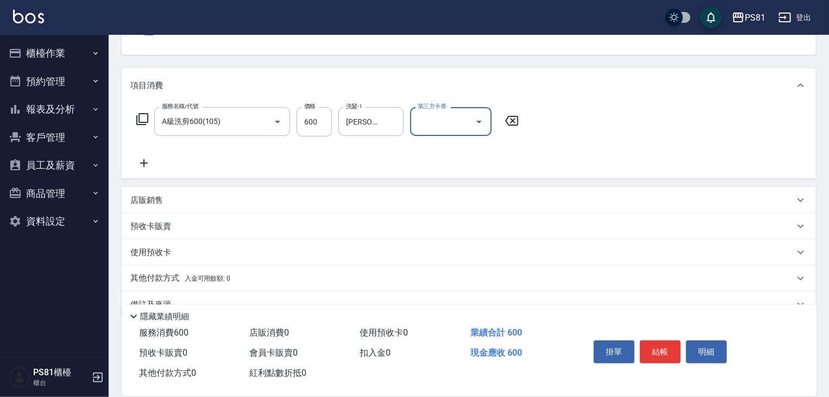
scroll to position [133, 0]
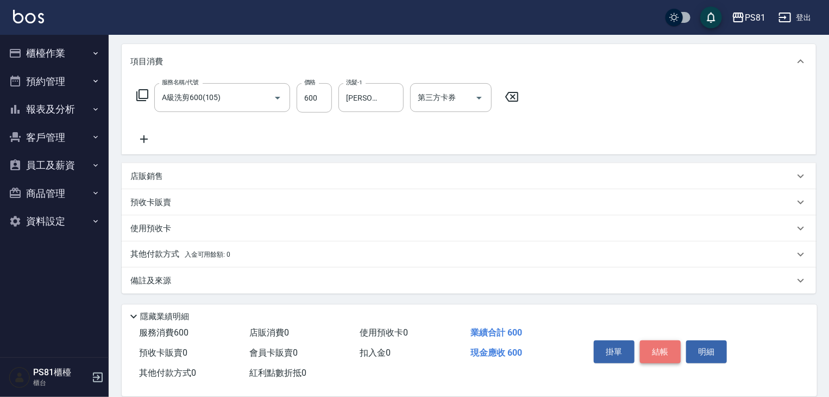
drag, startPoint x: 668, startPoint y: 348, endPoint x: 652, endPoint y: 336, distance: 20.2
click at [668, 346] on button "結帳" at bounding box center [660, 351] width 41 height 23
type input "2025/10/10 19:46"
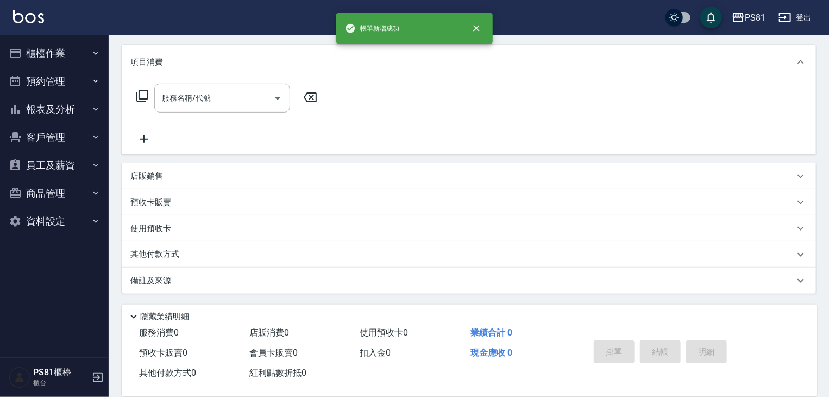
scroll to position [0, 0]
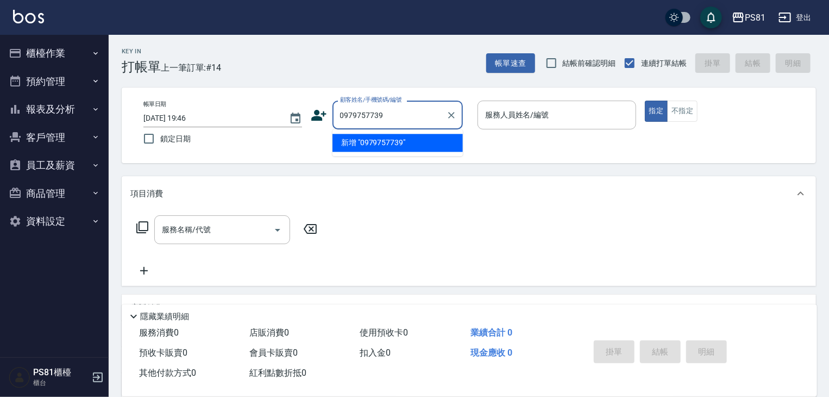
click at [437, 105] on input "0979757739" at bounding box center [389, 114] width 104 height 19
click at [396, 142] on li "新增 "林林采采"" at bounding box center [398, 143] width 130 height 18
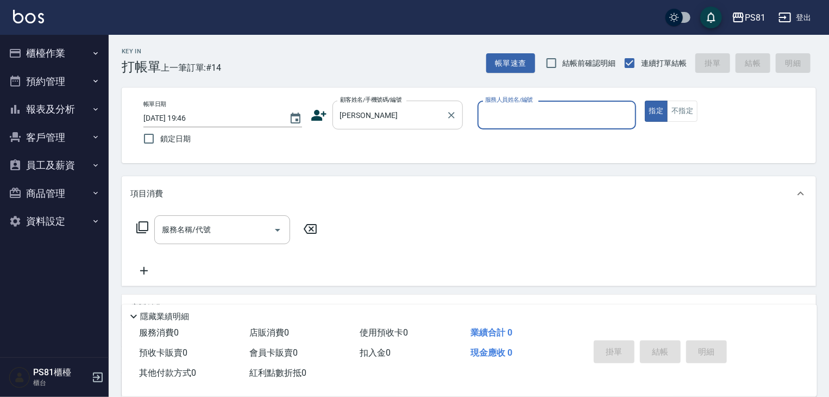
click at [396, 116] on input "林林采采" at bounding box center [389, 114] width 104 height 19
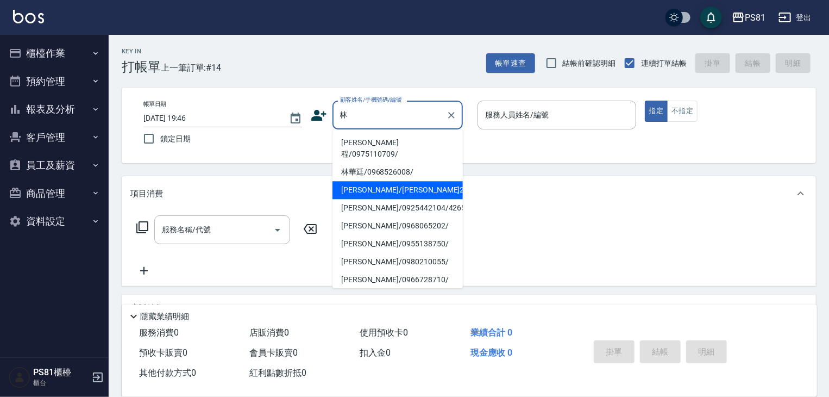
drag, startPoint x: 381, startPoint y: 142, endPoint x: 361, endPoint y: 105, distance: 42.1
click at [372, 158] on ul "林弋程/0975110709/ 林華廷/0968526008/ 林丁蔚/林丁蔚258/258 林意婷/0925442104/4265 林宥汶/09680652…" at bounding box center [398, 208] width 130 height 159
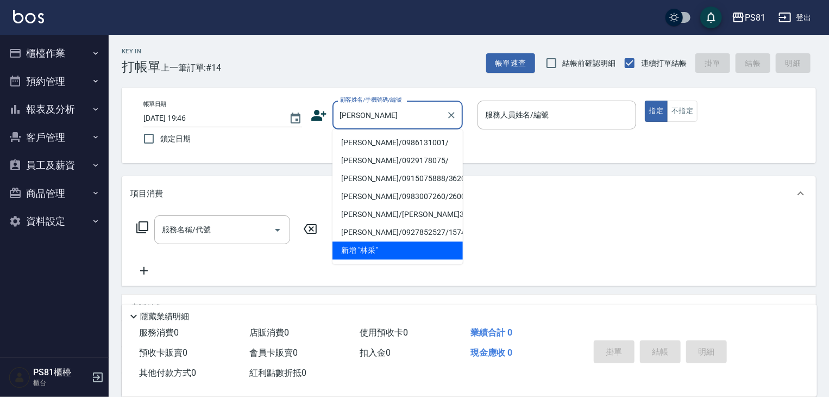
click at [377, 146] on li "林采瑄/0986131001/" at bounding box center [398, 143] width 130 height 18
type input "林采瑄/0986131001/"
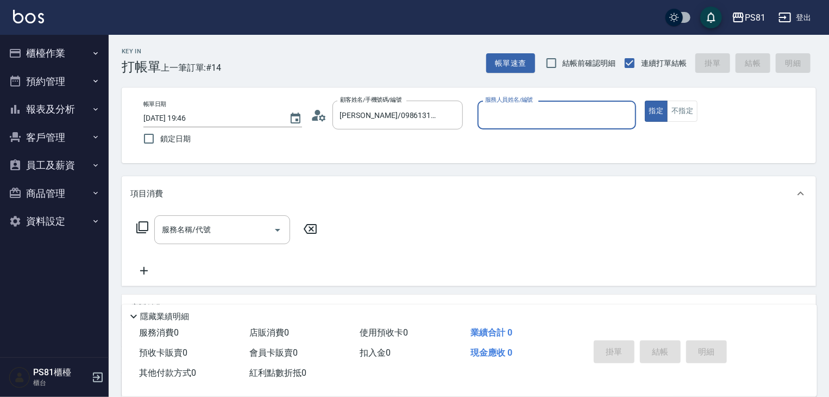
type input "丁若欣-6"
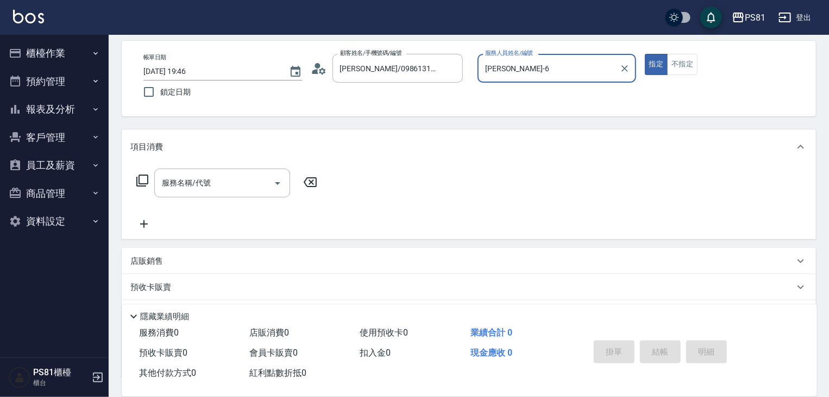
scroll to position [109, 0]
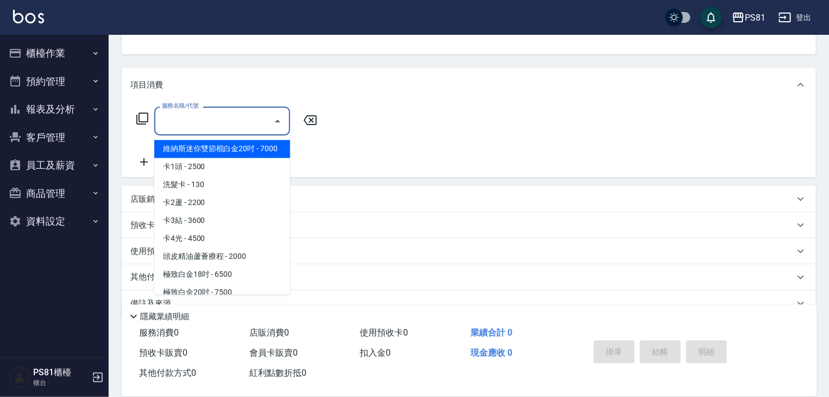
click at [220, 116] on input "服務名稱/代號" at bounding box center [214, 120] width 110 height 19
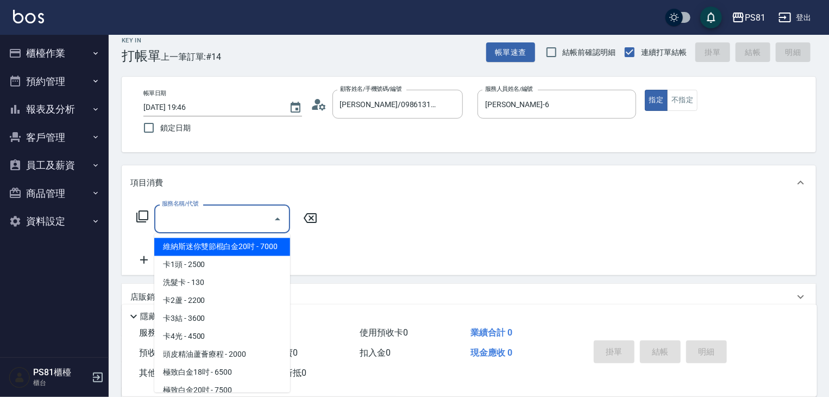
scroll to position [0, 0]
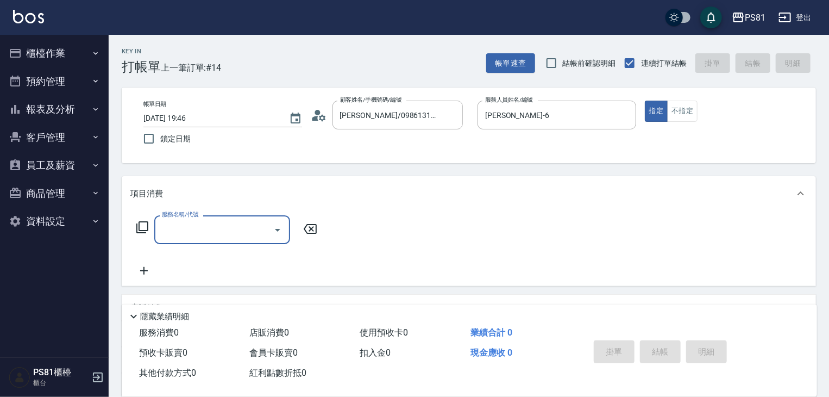
click at [209, 229] on input "服務名稱/代號" at bounding box center [214, 229] width 110 height 19
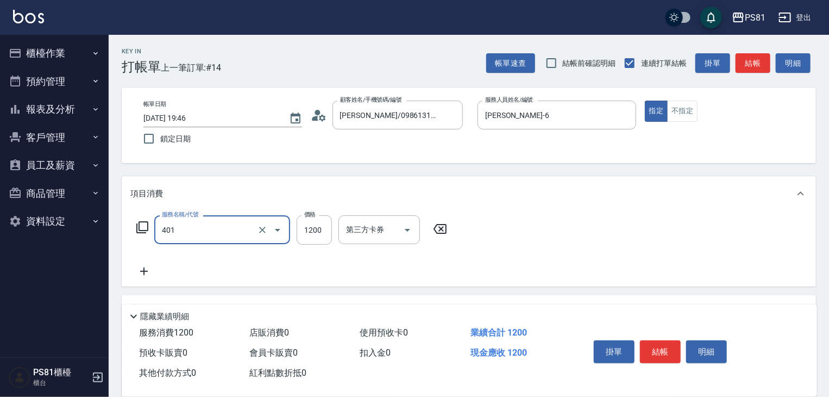
type input "基本染髮(401)"
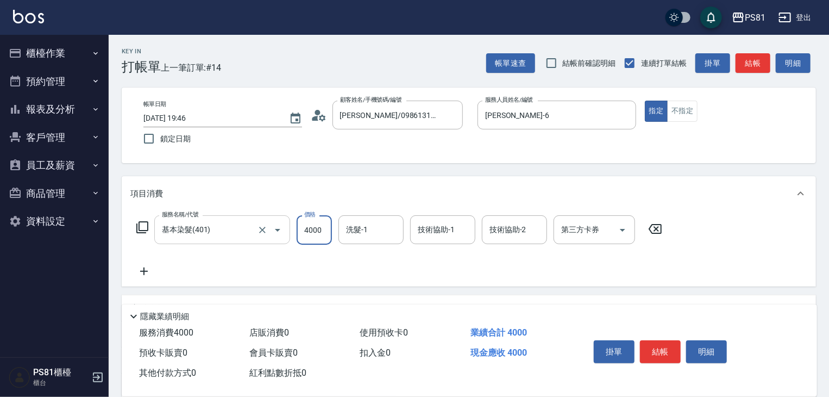
type input "4000"
type input "涵文-22"
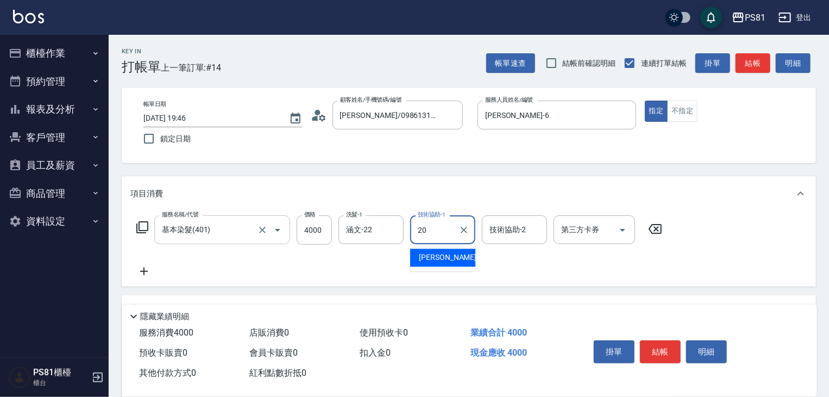
type input "妍妍-20"
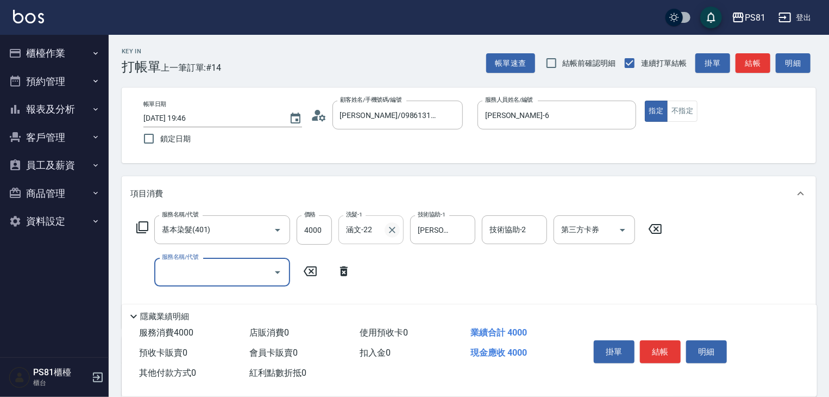
scroll to position [109, 0]
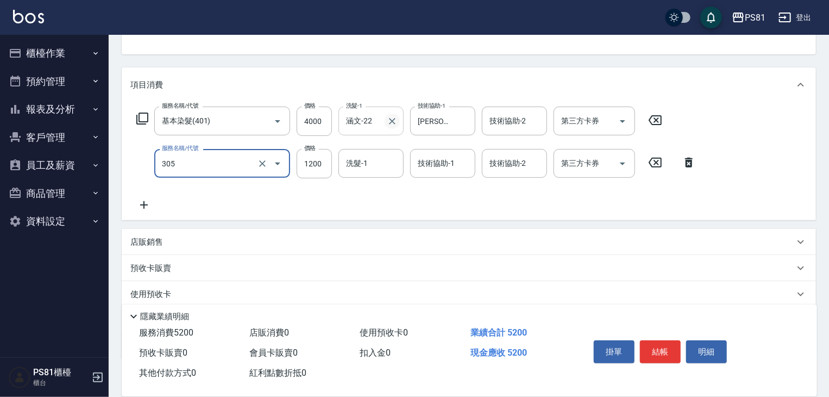
type input "基本離子燙(305)"
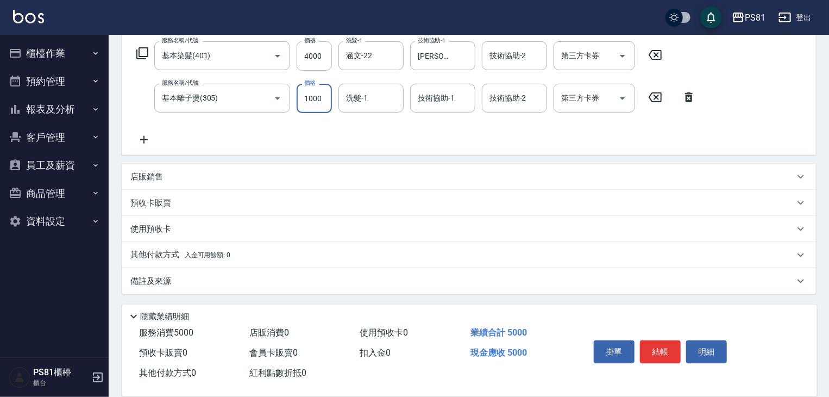
scroll to position [174, 0]
type input "1000"
click at [649, 346] on button "結帳" at bounding box center [660, 351] width 41 height 23
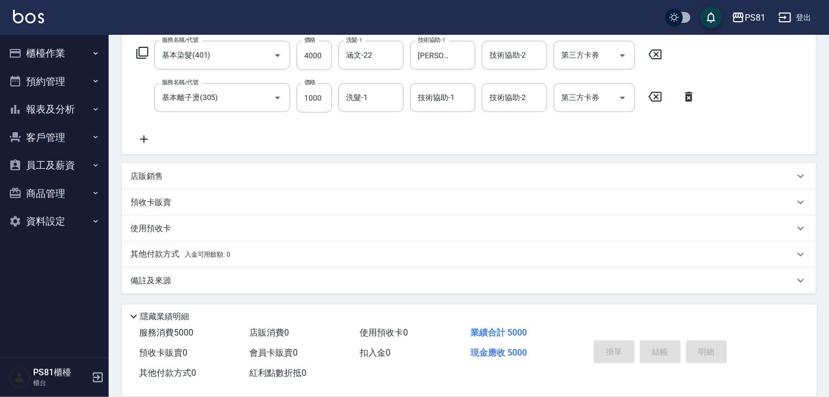
type input "2025/10/10 19:47"
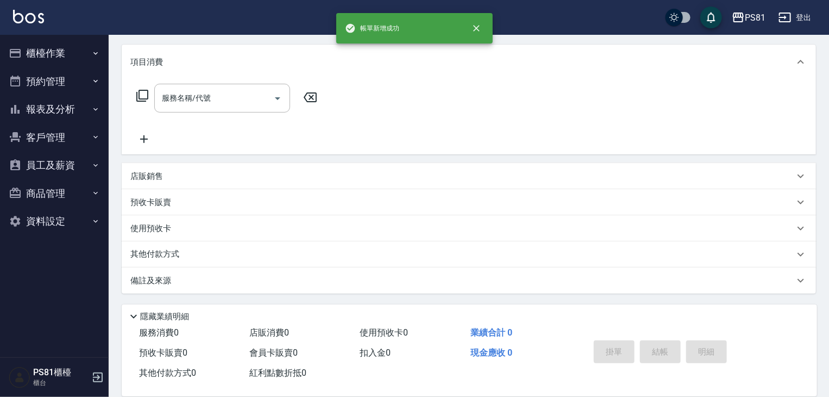
scroll to position [0, 0]
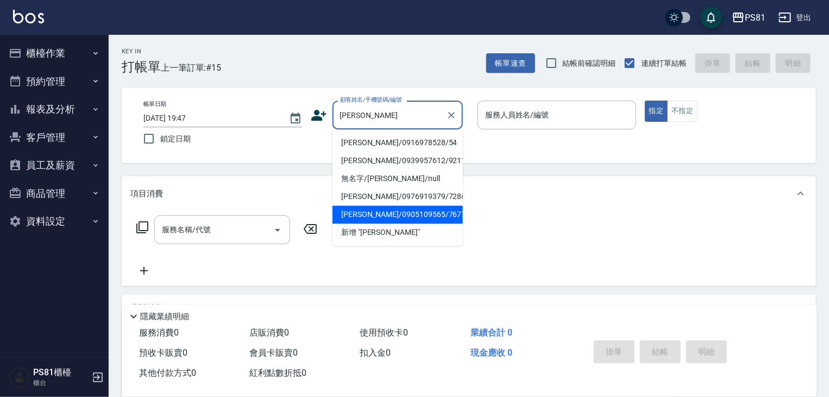
type input "吳"
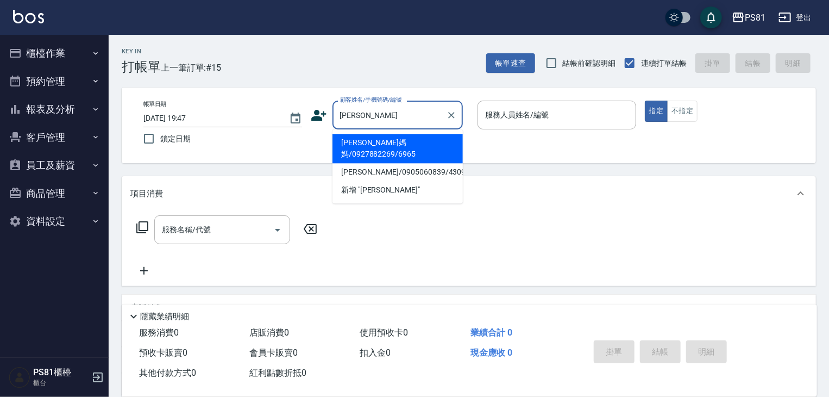
click at [392, 146] on li "政霖媽媽/0927882269/6965" at bounding box center [398, 148] width 130 height 29
type input "政霖媽媽/0927882269/6965"
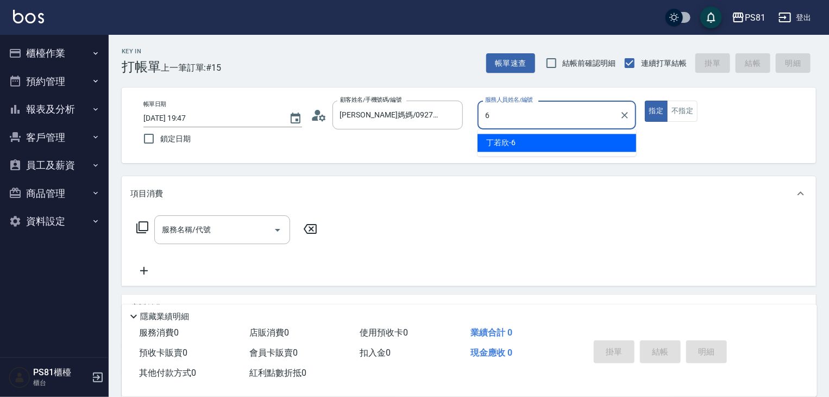
type input "丁若欣-6"
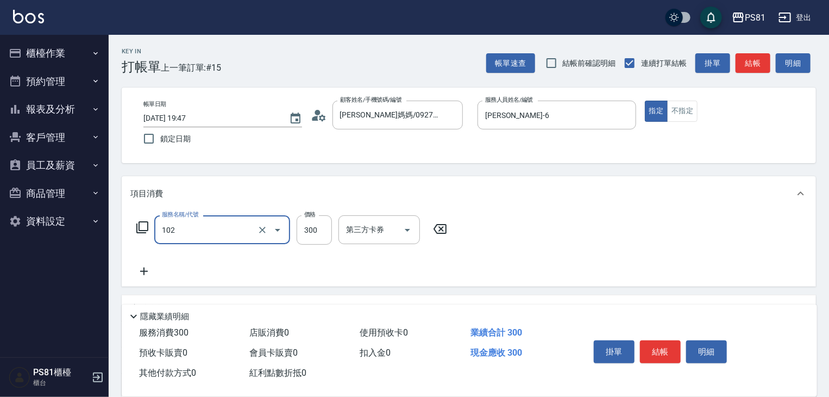
type input "保濕洗(102)"
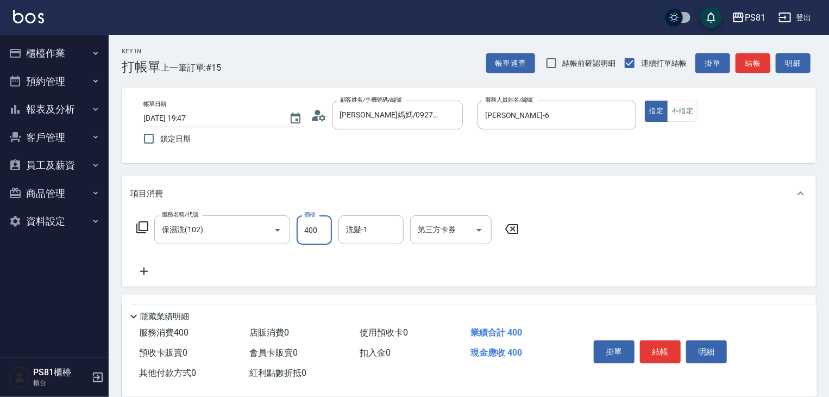
type input "400"
type input "涵文-22"
click at [651, 340] on button "結帳" at bounding box center [660, 351] width 41 height 23
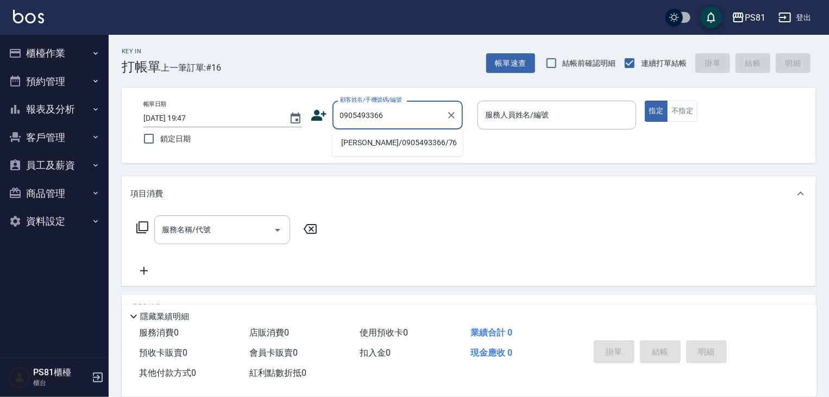
click at [423, 140] on li "呂姍妮/0905493366/76" at bounding box center [398, 143] width 130 height 18
type input "呂姍妮/0905493366/76"
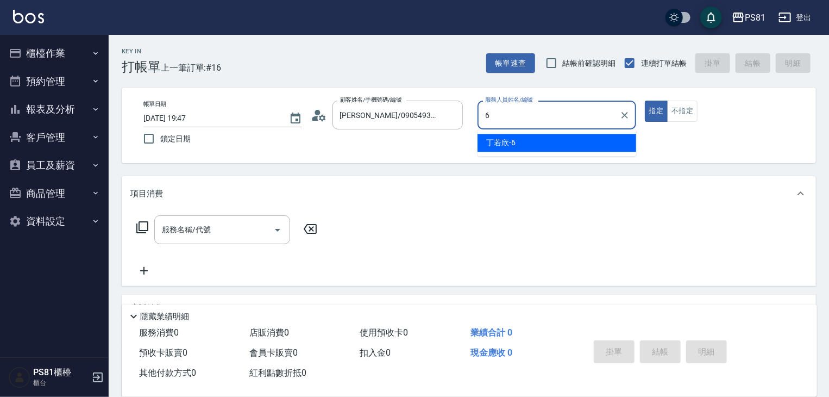
type input "丁若欣-6"
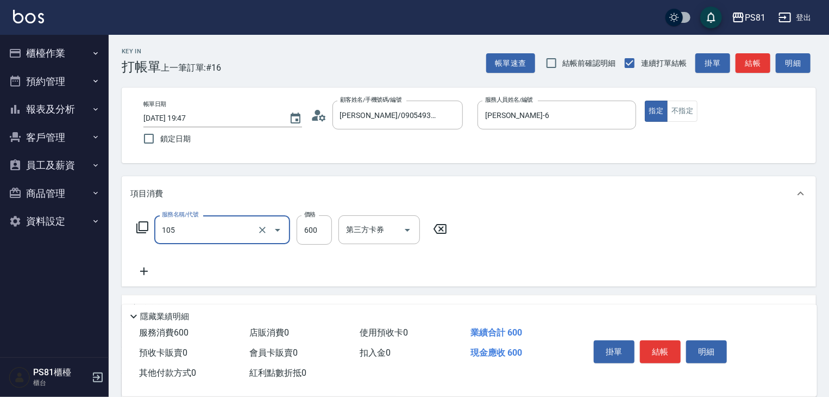
type input "A級洗剪600(105)"
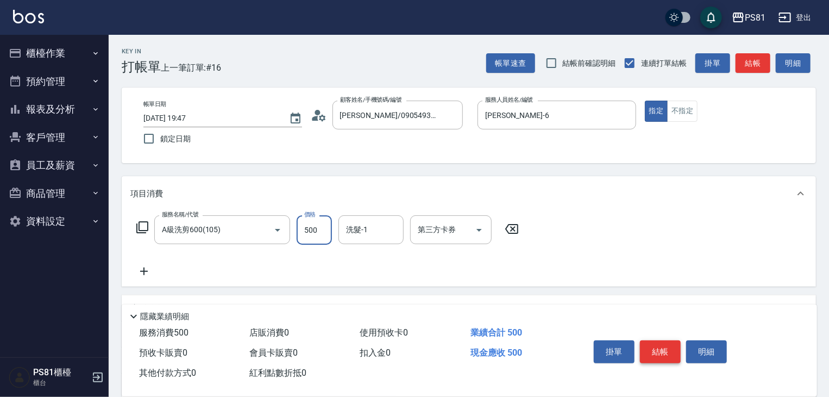
type input "500"
click at [672, 350] on button "結帳" at bounding box center [660, 351] width 41 height 23
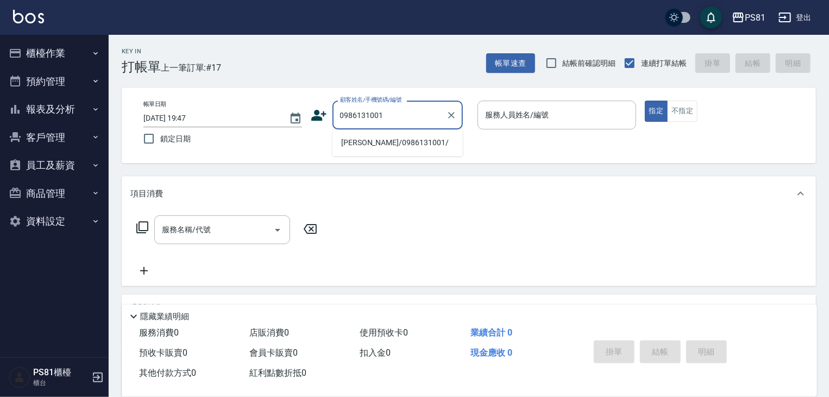
click at [413, 140] on li "林采瑄/0986131001/" at bounding box center [398, 143] width 130 height 18
type input "林采瑄/0986131001/"
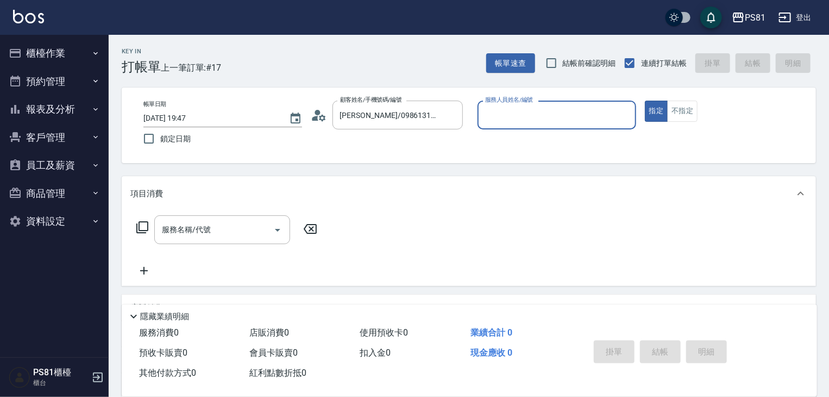
type input "丁若欣-6"
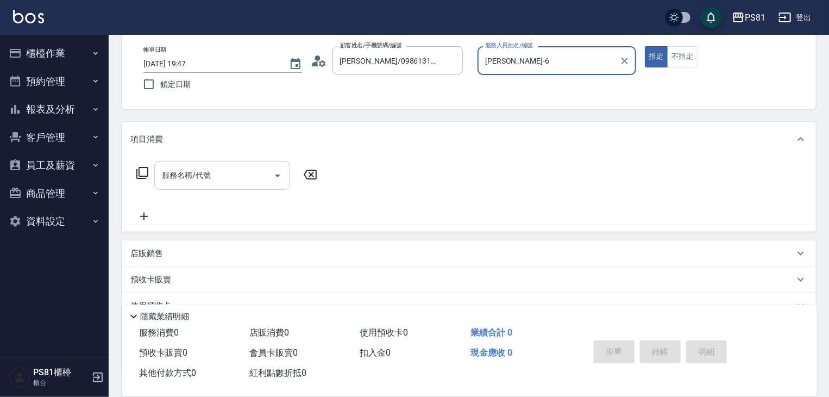
drag, startPoint x: 246, startPoint y: 189, endPoint x: 254, endPoint y: 176, distance: 15.7
click at [248, 187] on div "服務名稱/代號" at bounding box center [222, 175] width 136 height 29
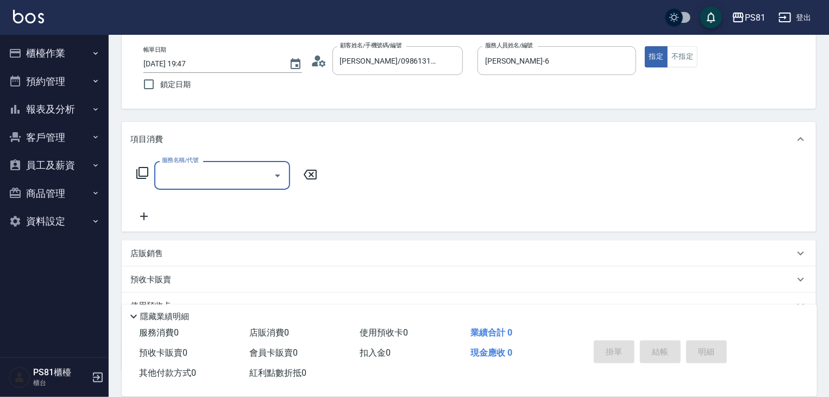
click at [254, 176] on input "服務名稱/代號" at bounding box center [214, 175] width 110 height 19
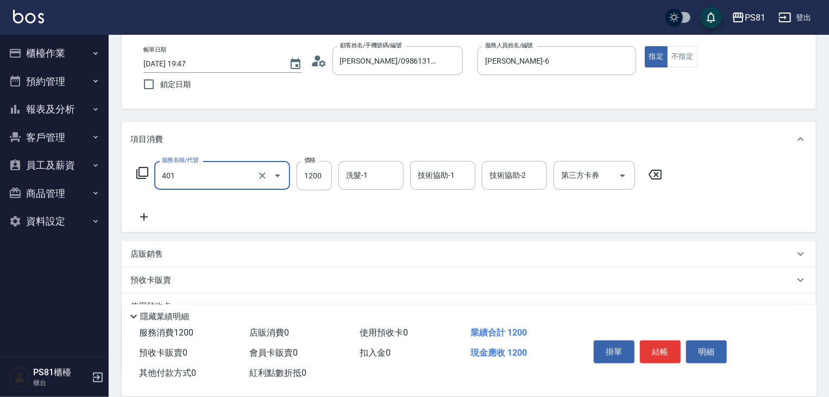
type input "基本染髮(401)"
type input "4000"
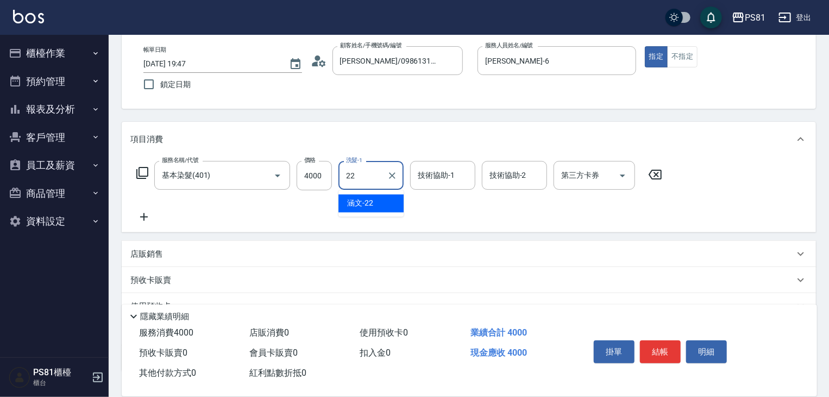
type input "涵文-22"
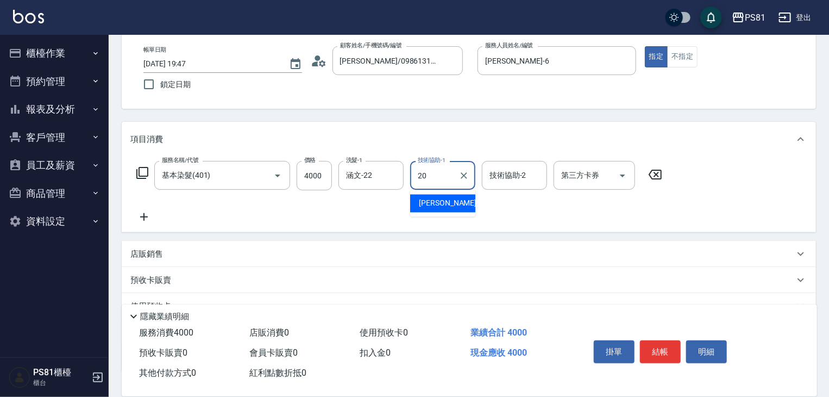
type input "妍妍-20"
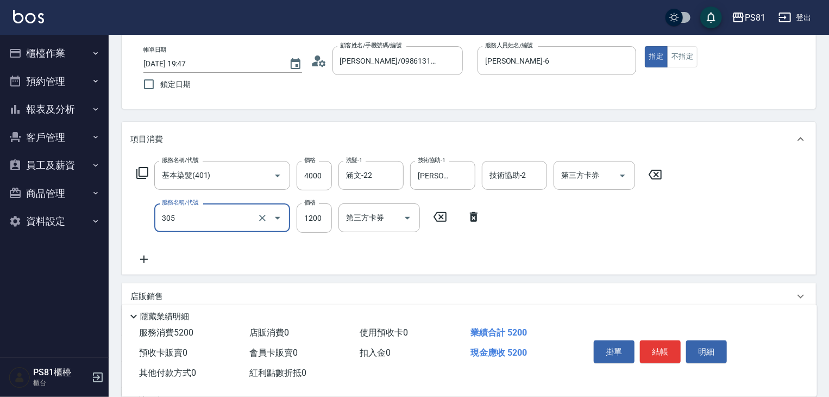
type input "基本離子燙(305)"
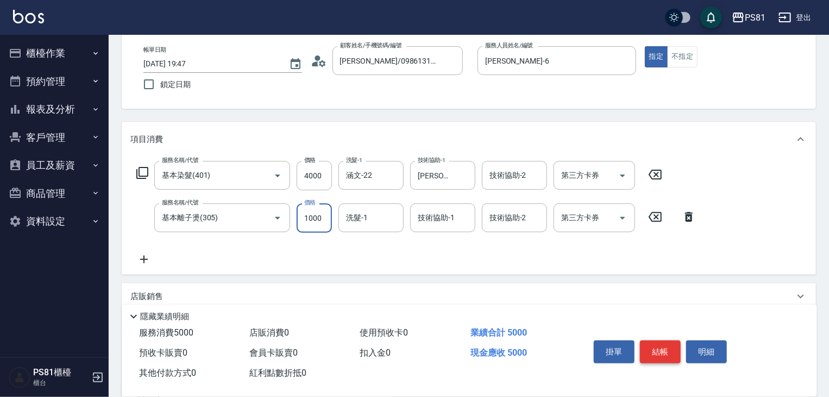
type input "1000"
click at [665, 347] on button "結帳" at bounding box center [660, 351] width 41 height 23
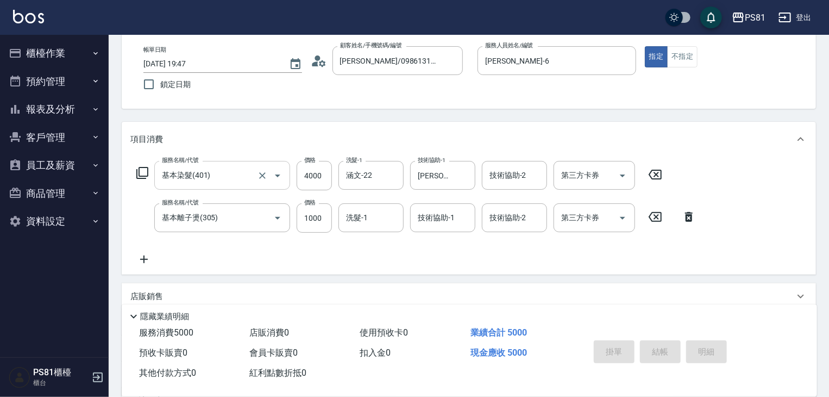
type input "2025/10/10 19:48"
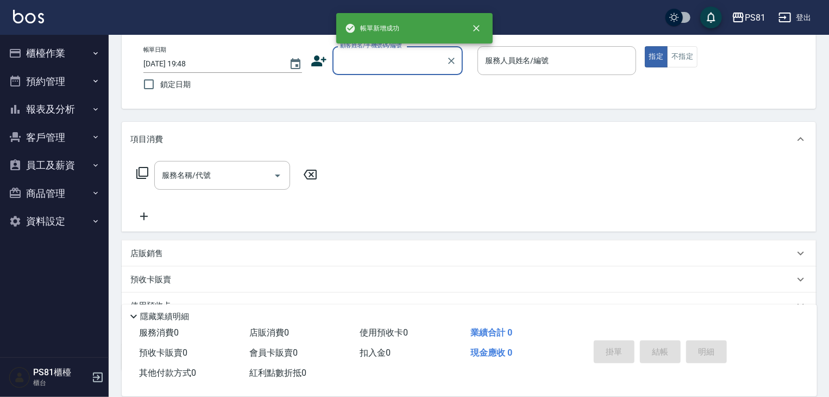
click at [70, 54] on button "櫃檯作業" at bounding box center [54, 53] width 100 height 28
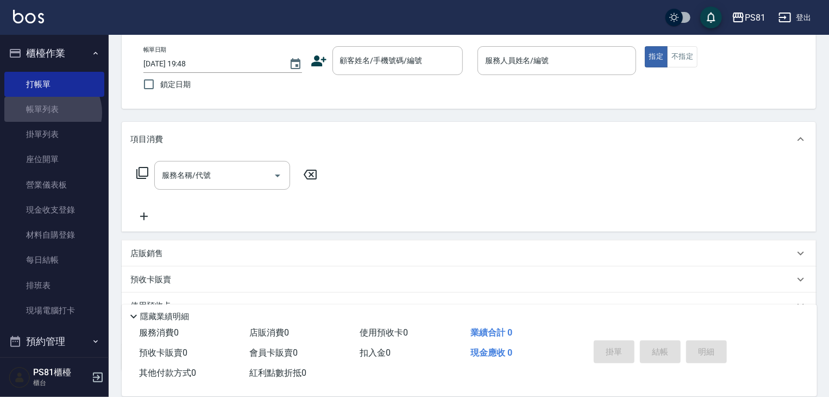
drag, startPoint x: 52, startPoint y: 112, endPoint x: 149, endPoint y: 169, distance: 112.5
click at [51, 112] on link "帳單列表" at bounding box center [54, 109] width 100 height 25
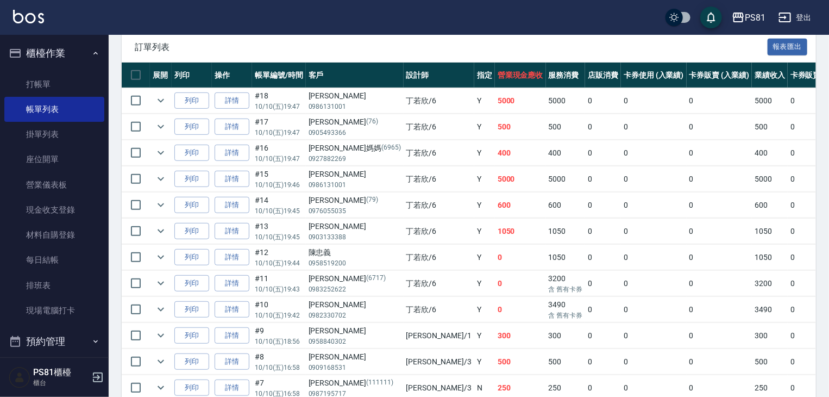
scroll to position [217, 0]
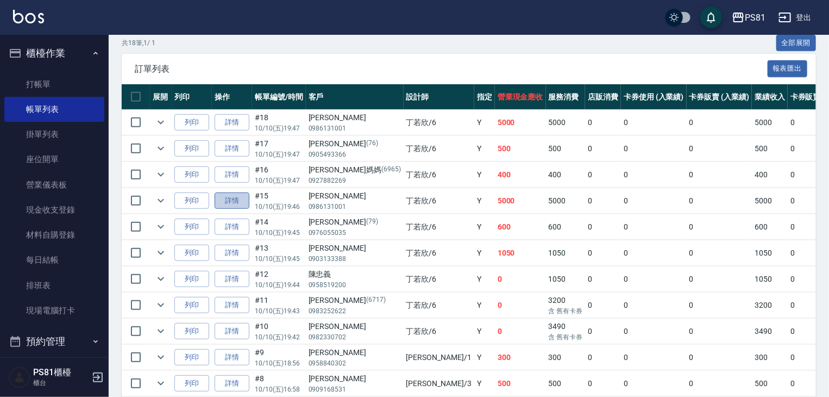
click at [236, 209] on link "詳情" at bounding box center [232, 200] width 35 height 17
